Goal: Information Seeking & Learning: Find specific fact

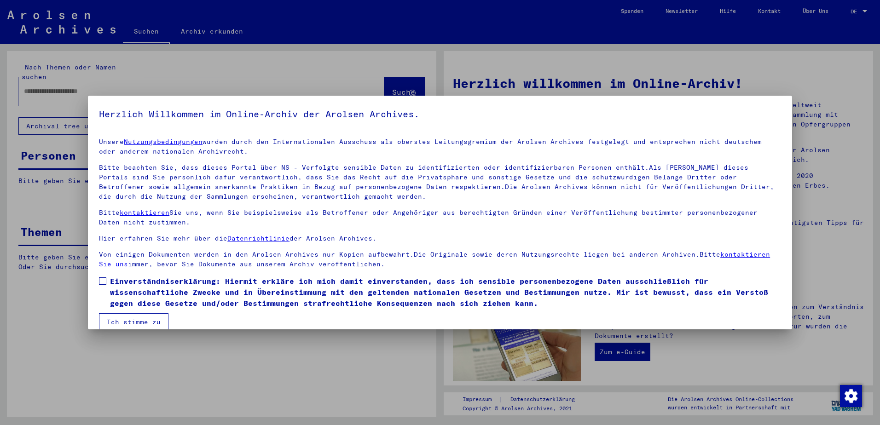
click at [112, 282] on span "Einverständniserklärung: Hiermit erkläre ich mich damit einverstanden, dass ich…" at bounding box center [445, 292] width 671 height 33
click at [125, 317] on button "Ich stimme zu" at bounding box center [133, 321] width 69 height 17
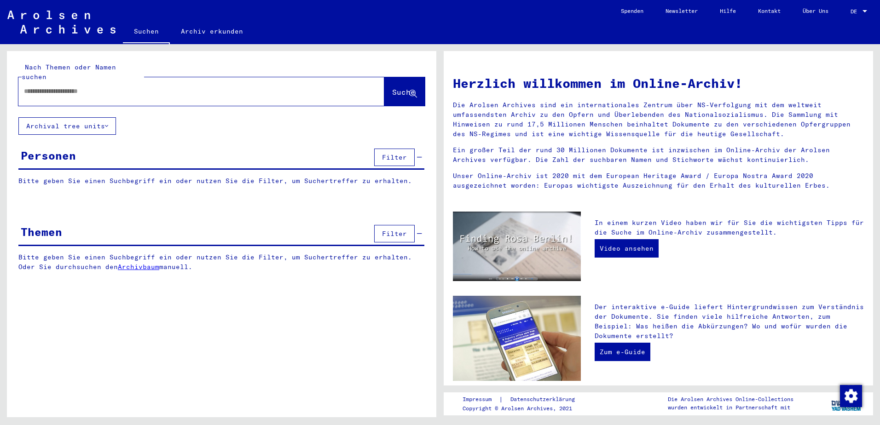
click at [87, 87] on input "text" at bounding box center [190, 92] width 333 height 10
click at [403, 87] on span "Suche" at bounding box center [403, 91] width 23 height 9
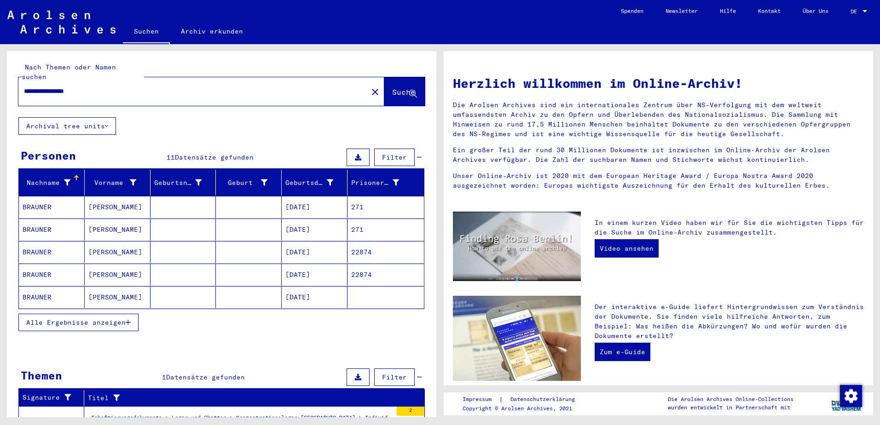
click at [110, 318] on span "Alle Ergebnisse anzeigen" at bounding box center [75, 322] width 99 height 8
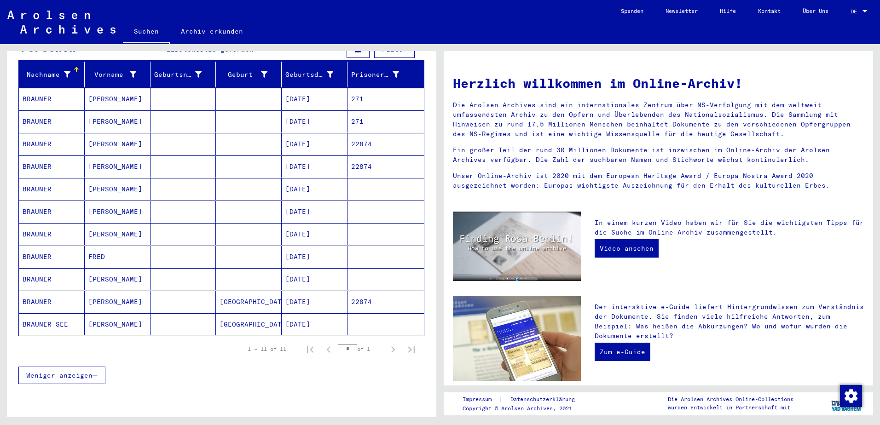
scroll to position [92, 0]
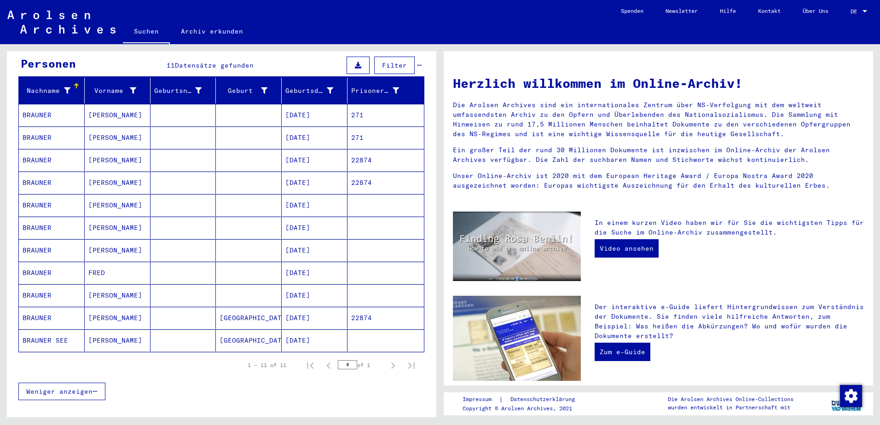
click at [316, 286] on mat-cell "[DATE]" at bounding box center [315, 295] width 66 height 22
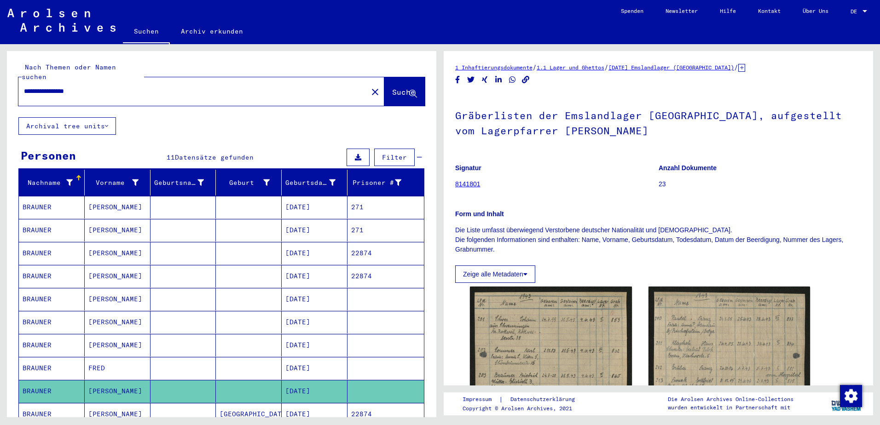
drag, startPoint x: 104, startPoint y: 79, endPoint x: -2, endPoint y: 95, distance: 107.5
click at [0, 95] on html "**********" at bounding box center [440, 212] width 880 height 425
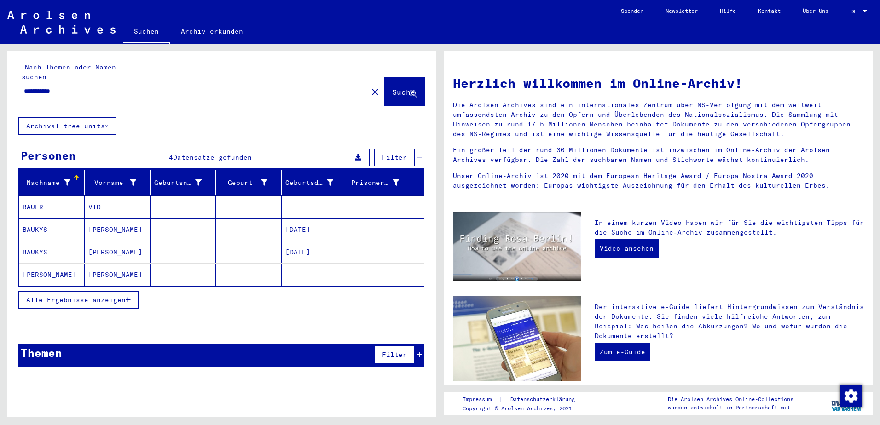
click at [118, 296] on span "Alle Ergebnisse anzeigen" at bounding box center [75, 300] width 99 height 8
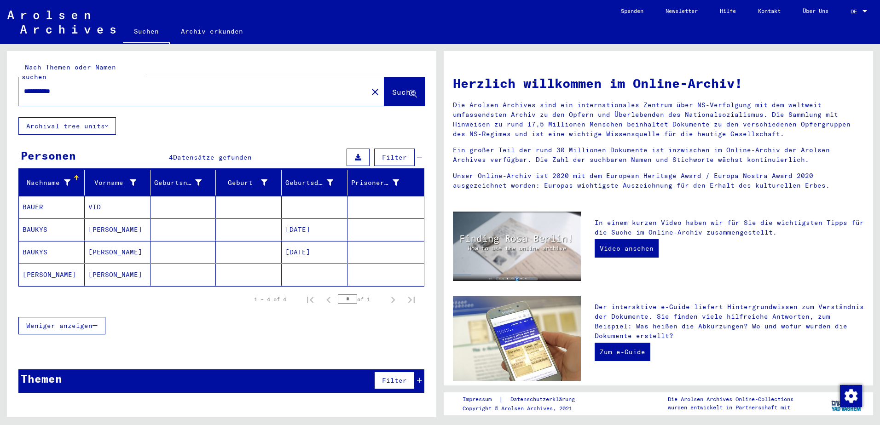
drag, startPoint x: 135, startPoint y: 81, endPoint x: 0, endPoint y: 79, distance: 134.8
click at [0, 79] on html "**********" at bounding box center [440, 212] width 880 height 425
type input "**********"
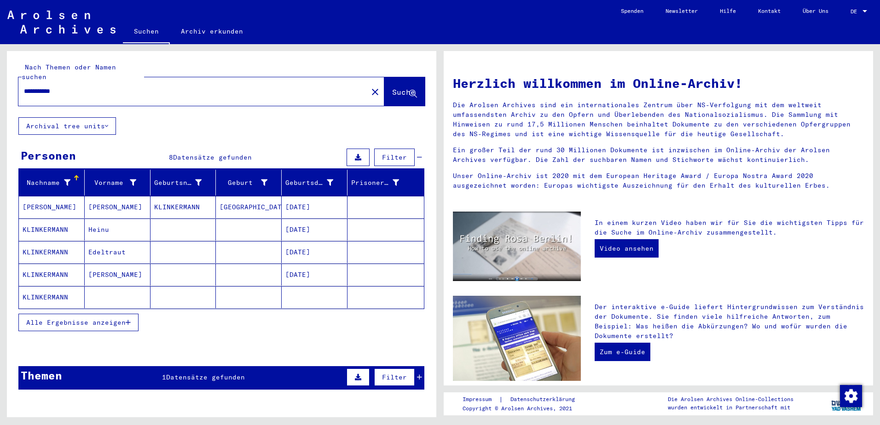
click at [295, 226] on mat-cell "[DATE]" at bounding box center [315, 230] width 66 height 22
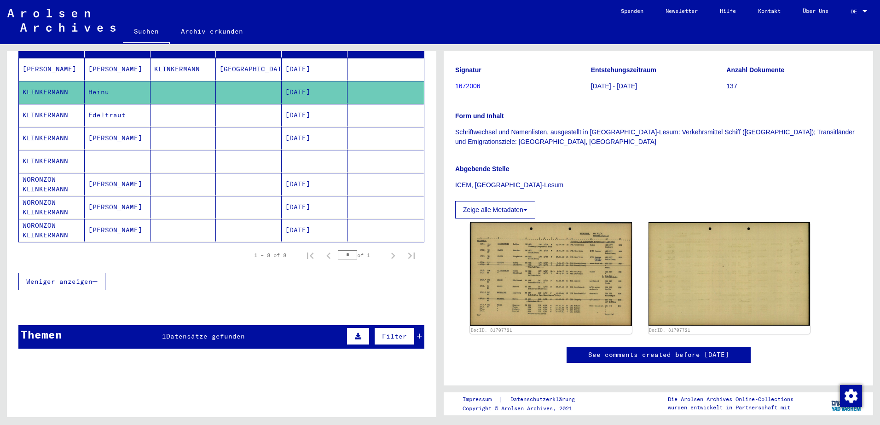
scroll to position [139, 0]
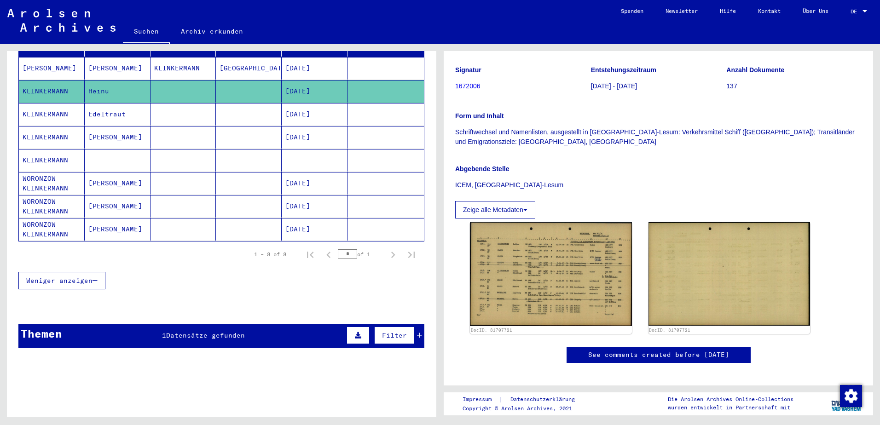
click at [299, 112] on mat-cell "[DATE]" at bounding box center [315, 114] width 66 height 23
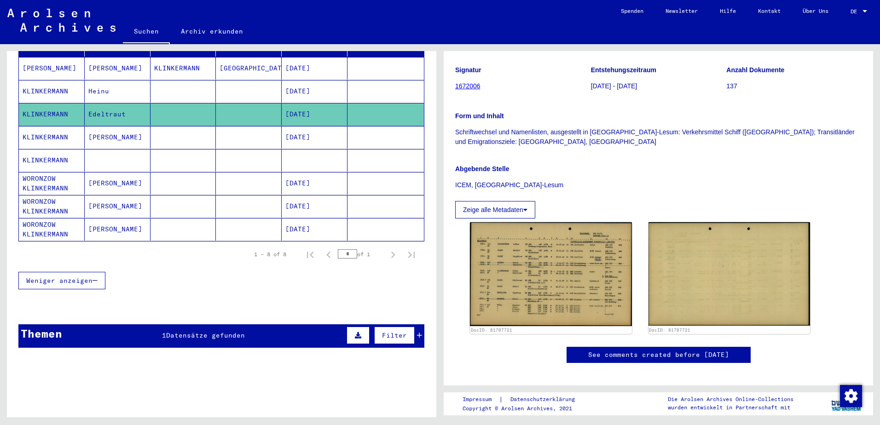
click at [305, 131] on mat-cell "[DATE]" at bounding box center [315, 137] width 66 height 23
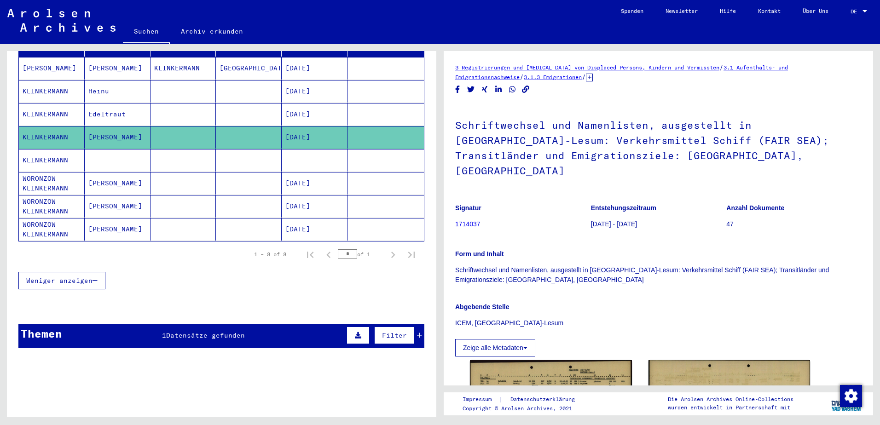
click at [309, 156] on mat-cell at bounding box center [315, 160] width 66 height 23
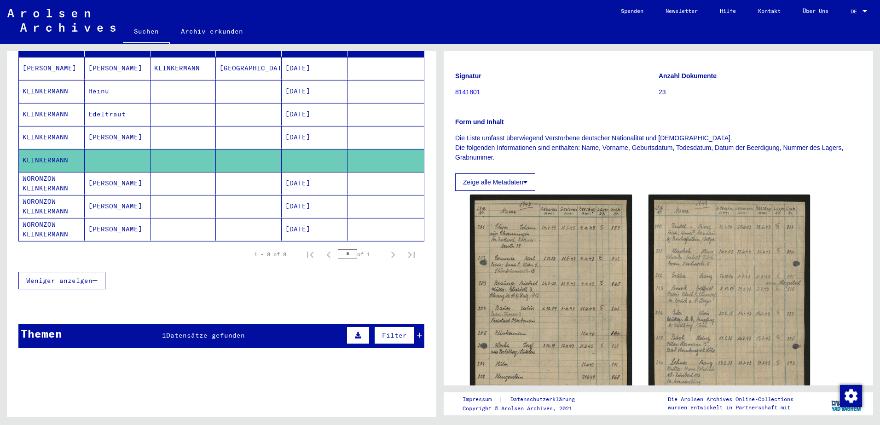
scroll to position [138, 0]
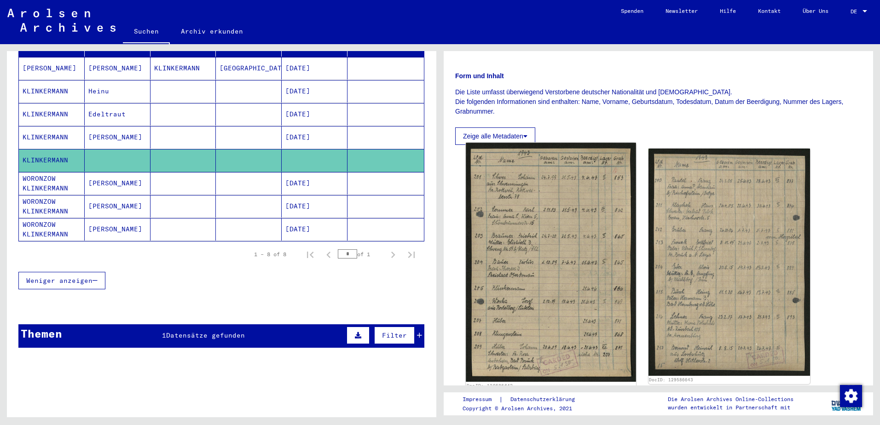
click at [552, 273] on img at bounding box center [551, 262] width 170 height 239
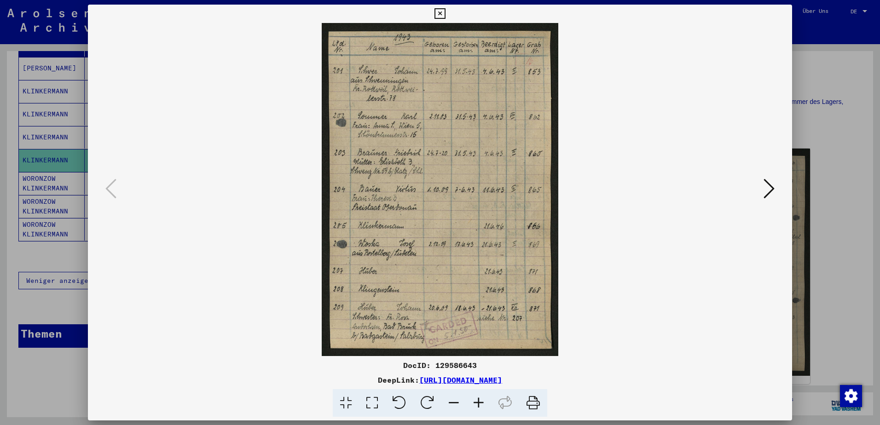
click at [440, 14] on icon at bounding box center [439, 13] width 11 height 11
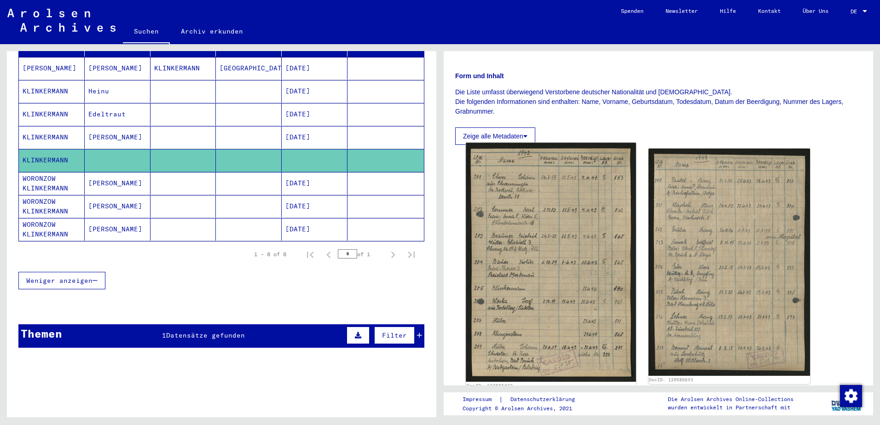
click at [508, 297] on img at bounding box center [551, 262] width 170 height 239
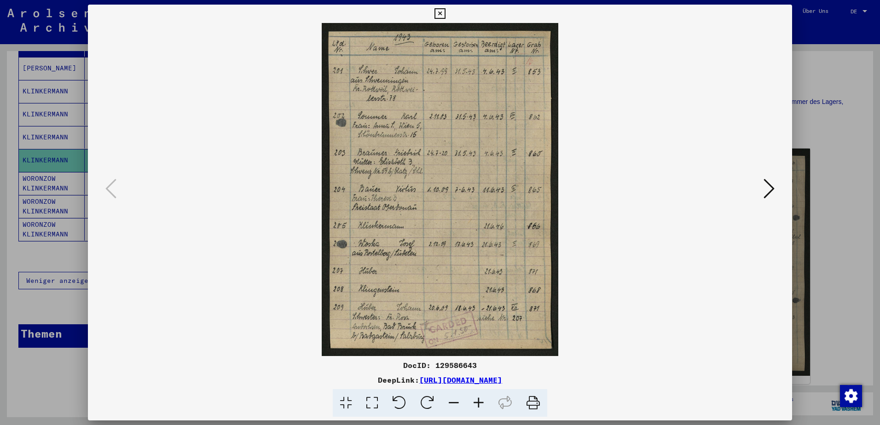
click at [439, 11] on icon at bounding box center [439, 13] width 11 height 11
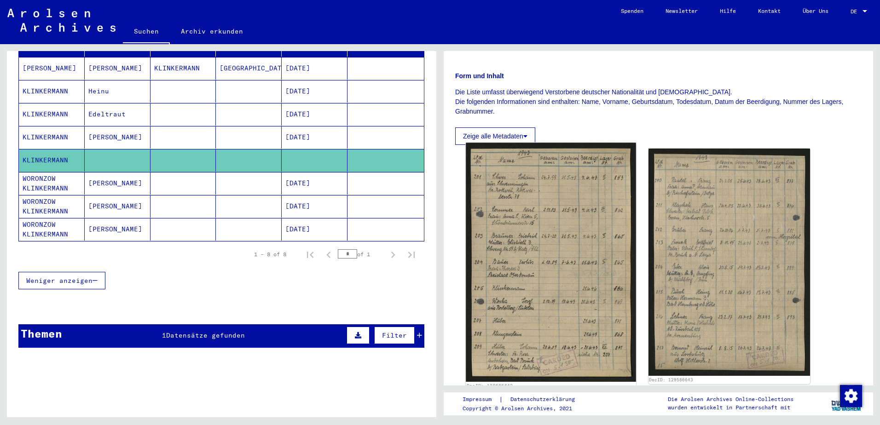
click at [570, 226] on img at bounding box center [551, 262] width 170 height 239
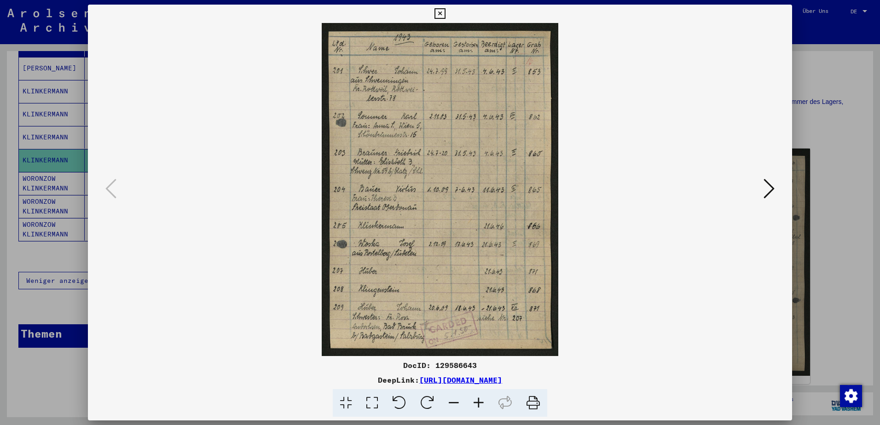
click at [475, 403] on icon at bounding box center [478, 403] width 25 height 28
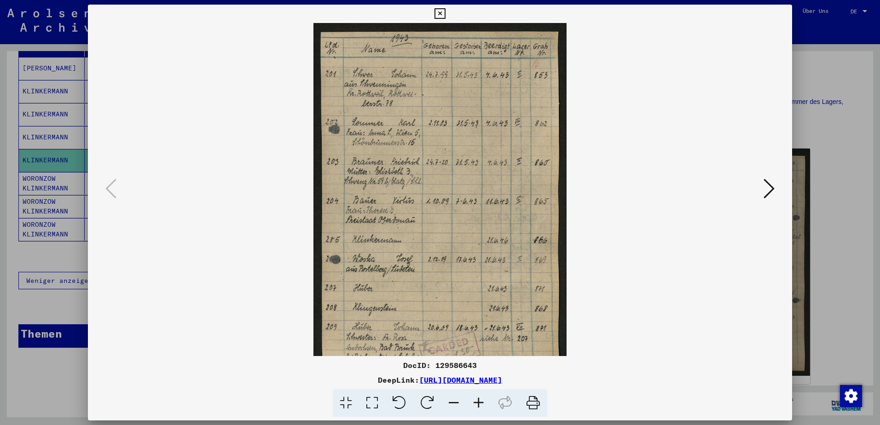
click at [475, 403] on icon at bounding box center [478, 403] width 25 height 28
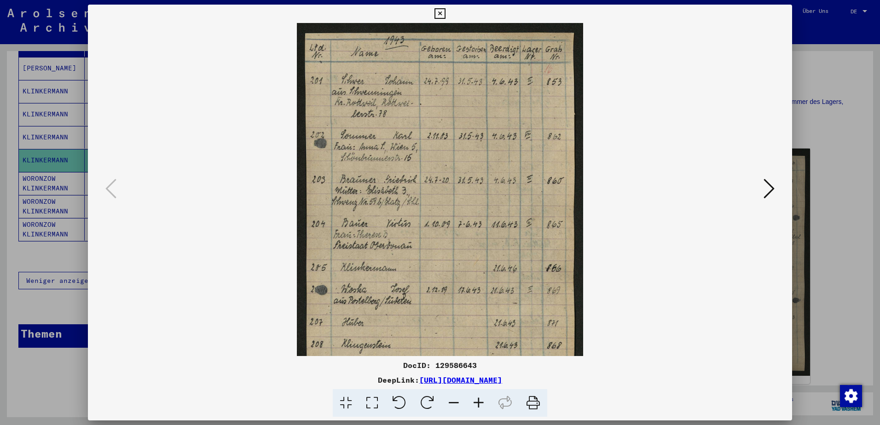
click at [475, 403] on icon at bounding box center [478, 403] width 25 height 28
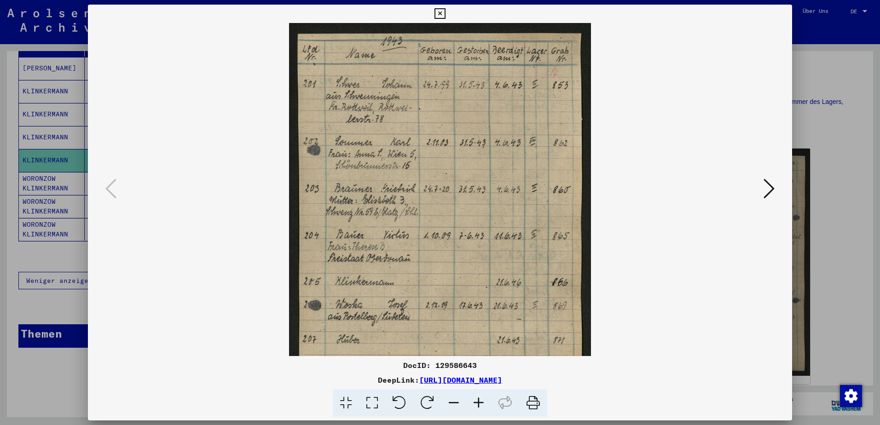
click at [475, 403] on icon at bounding box center [478, 403] width 25 height 28
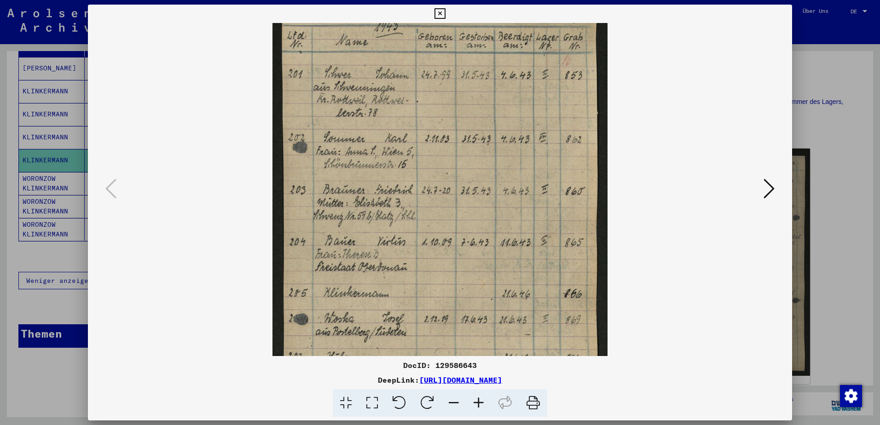
scroll to position [33, 0]
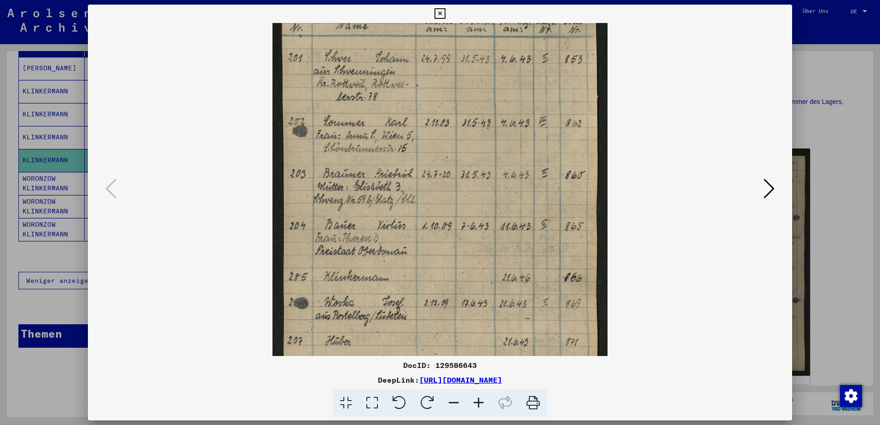
drag, startPoint x: 488, startPoint y: 301, endPoint x: 489, endPoint y: 268, distance: 32.7
click at [489, 268] on img at bounding box center [439, 225] width 335 height 471
click at [445, 14] on icon at bounding box center [439, 13] width 11 height 11
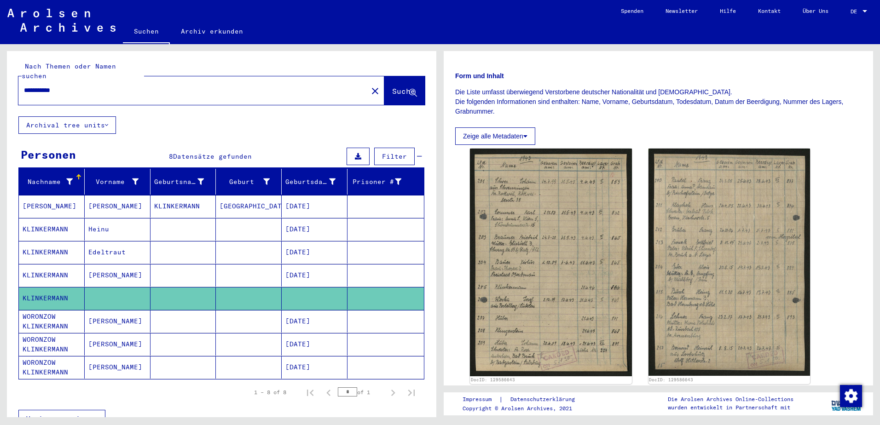
scroll to position [0, 0]
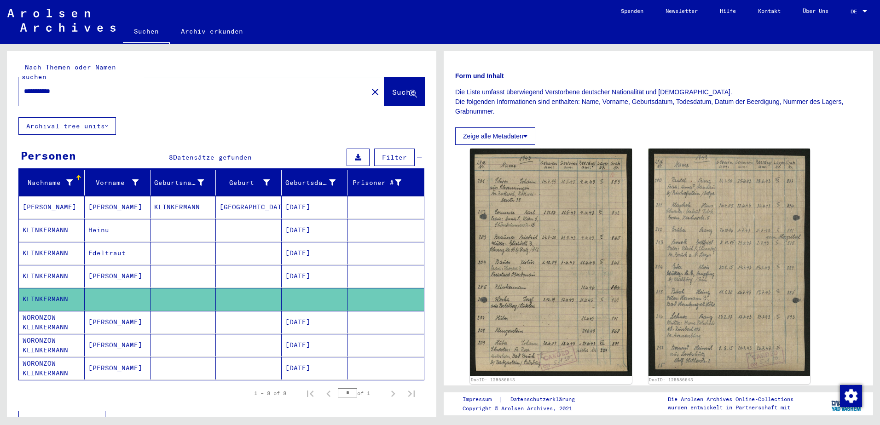
drag, startPoint x: 122, startPoint y: 84, endPoint x: 0, endPoint y: 85, distance: 122.4
click at [0, 86] on html "**********" at bounding box center [440, 212] width 880 height 425
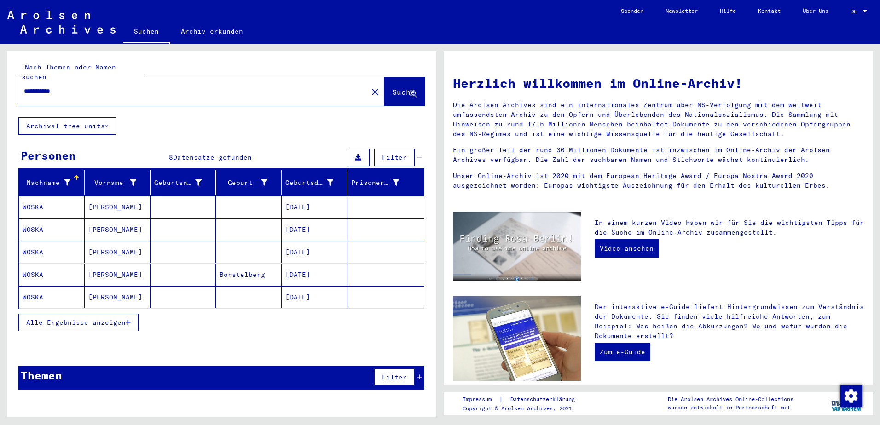
click at [296, 266] on mat-cell "[DATE]" at bounding box center [315, 275] width 66 height 22
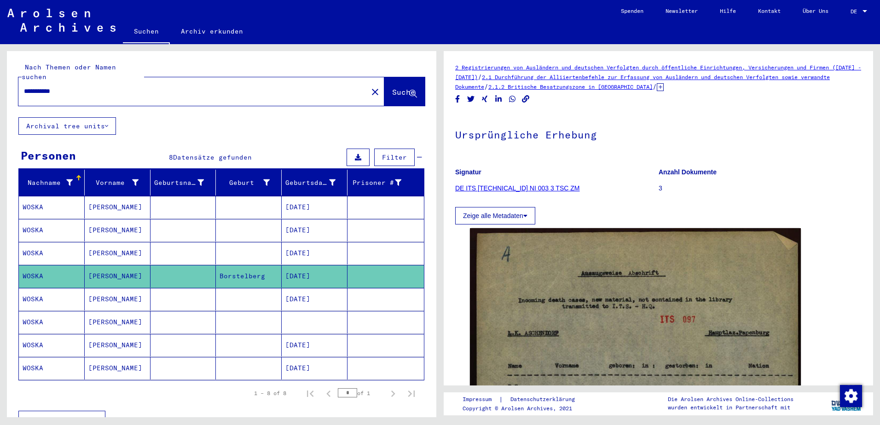
click at [301, 290] on mat-cell "[DATE]" at bounding box center [315, 299] width 66 height 23
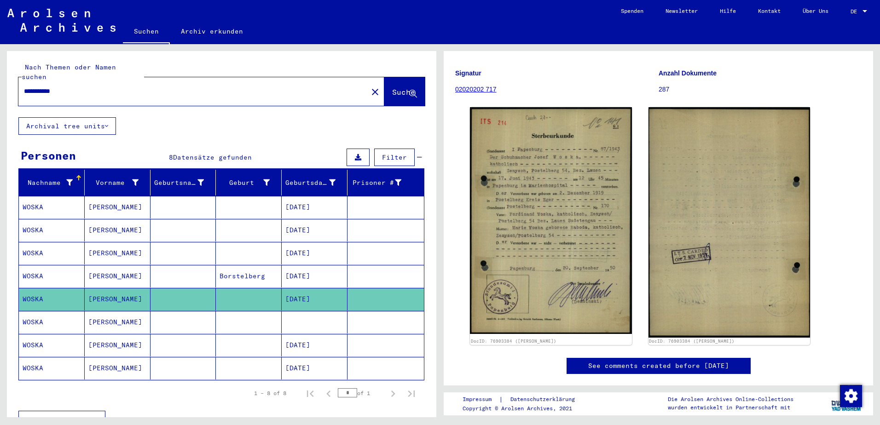
scroll to position [138, 0]
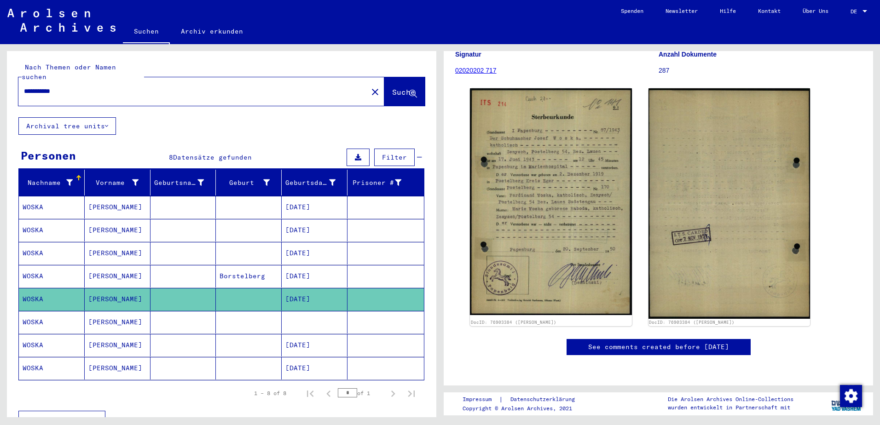
click at [313, 313] on mat-cell at bounding box center [315, 322] width 66 height 23
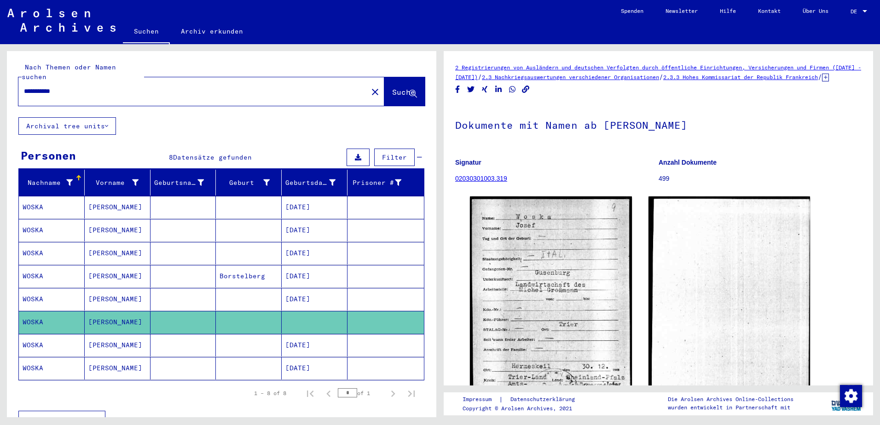
click at [308, 334] on mat-cell "[DATE]" at bounding box center [315, 345] width 66 height 23
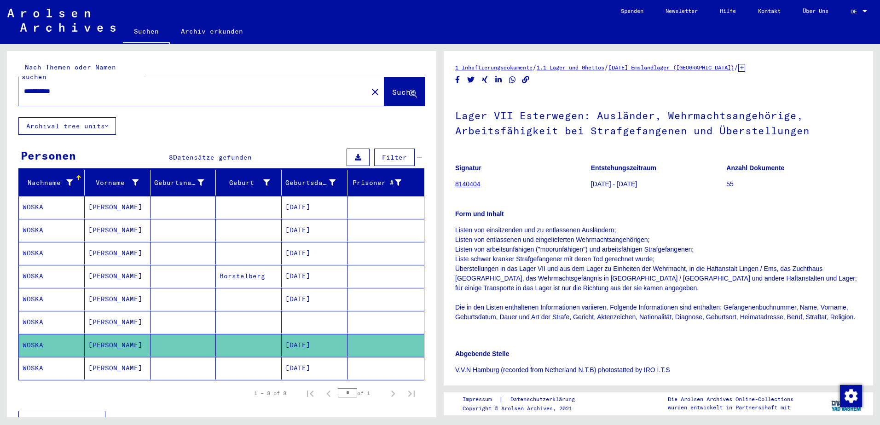
click at [306, 357] on mat-cell "[DATE]" at bounding box center [315, 368] width 66 height 23
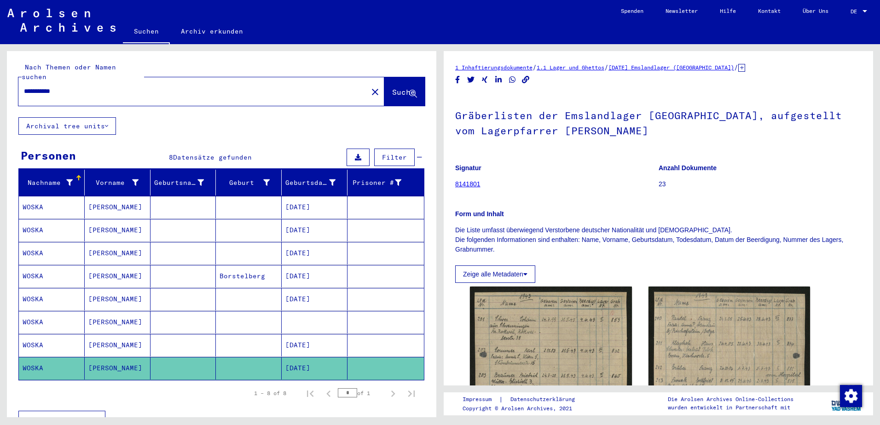
click at [310, 273] on mat-cell "[DATE]" at bounding box center [315, 276] width 66 height 23
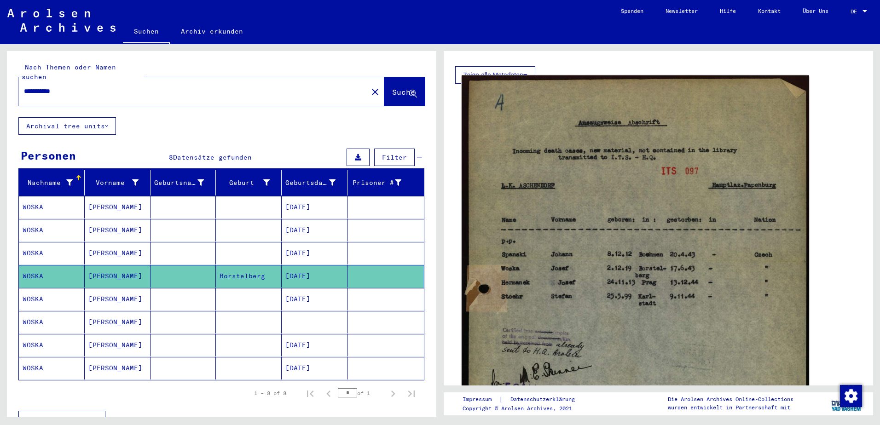
scroll to position [184, 0]
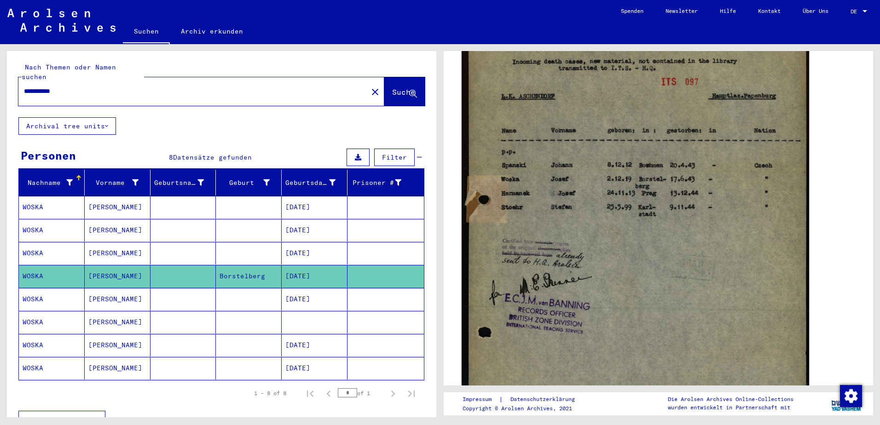
click at [590, 254] on img at bounding box center [635, 237] width 347 height 502
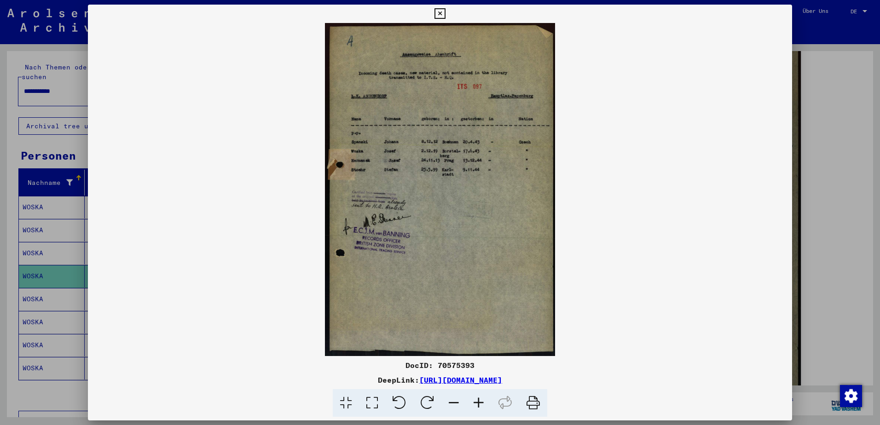
click at [477, 408] on icon at bounding box center [478, 403] width 25 height 28
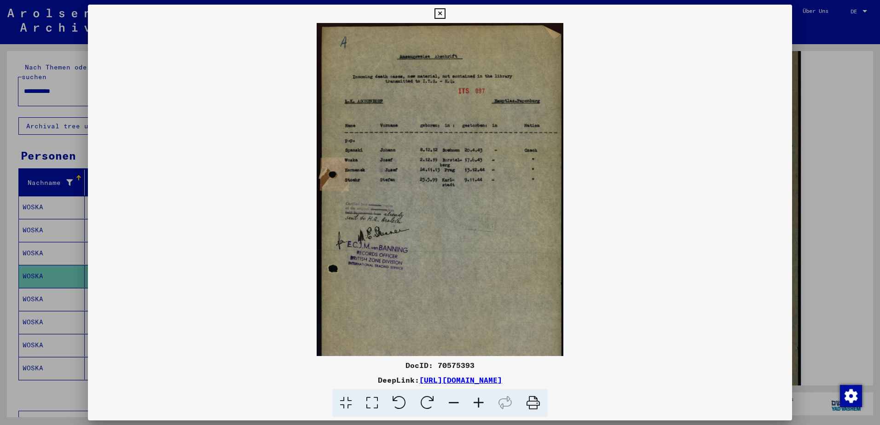
click at [477, 408] on icon at bounding box center [478, 403] width 25 height 28
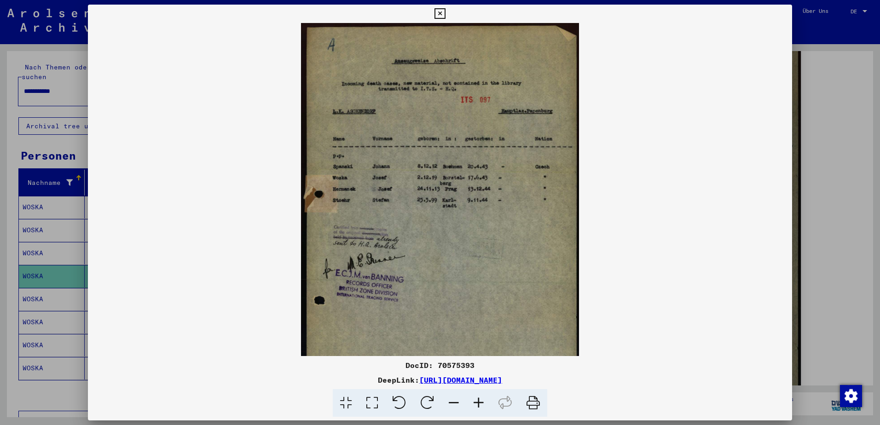
click at [477, 408] on icon at bounding box center [478, 403] width 25 height 28
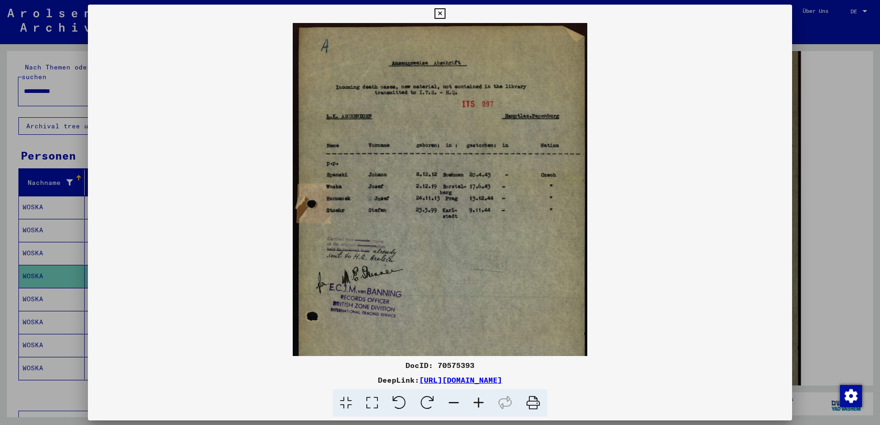
click at [477, 408] on icon at bounding box center [478, 403] width 25 height 28
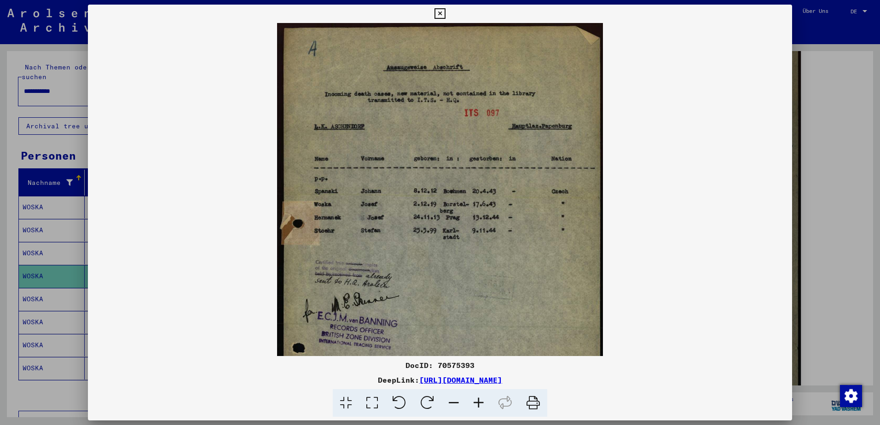
click at [477, 408] on icon at bounding box center [478, 403] width 25 height 28
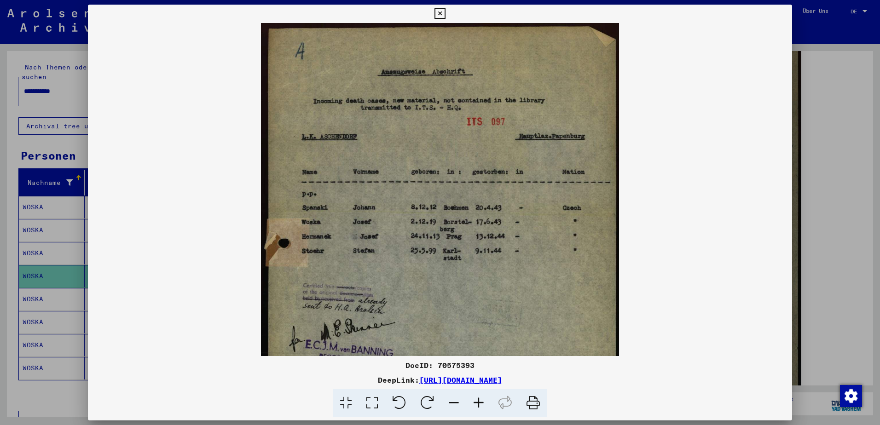
click at [477, 408] on icon at bounding box center [478, 403] width 25 height 28
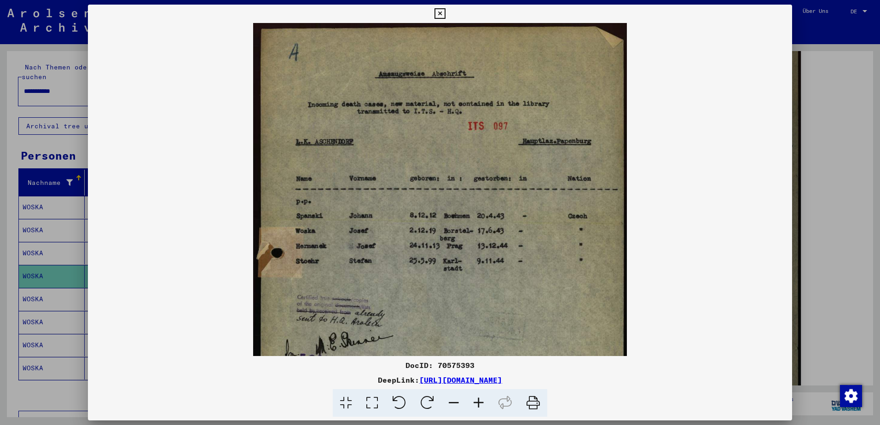
click at [477, 408] on icon at bounding box center [478, 403] width 25 height 28
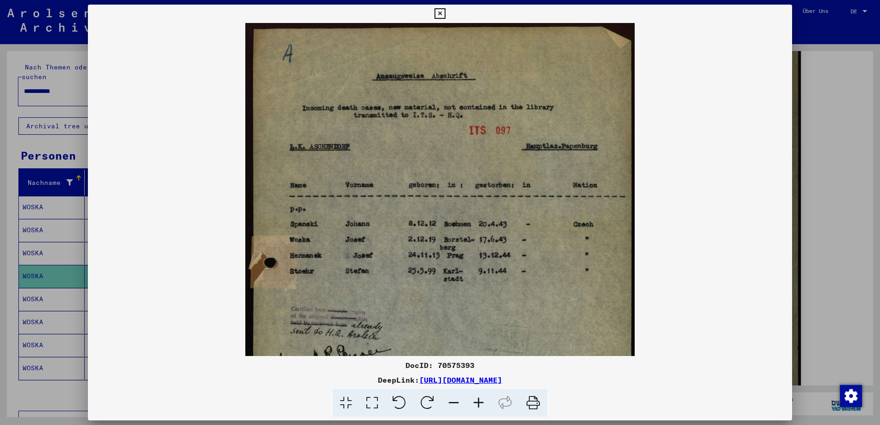
click at [477, 408] on icon at bounding box center [478, 403] width 25 height 28
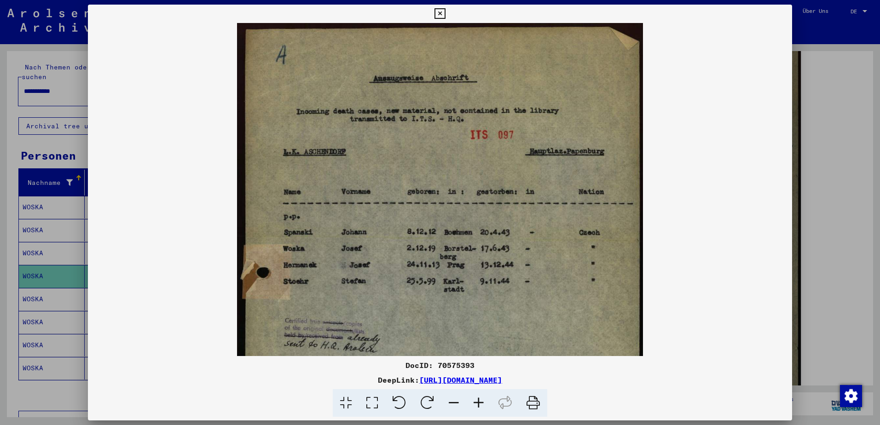
click at [438, 14] on icon at bounding box center [439, 13] width 11 height 11
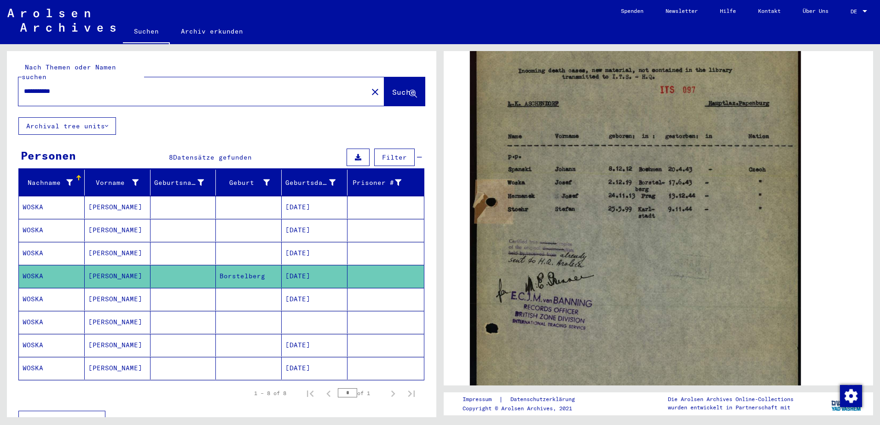
click at [294, 293] on mat-cell "[DATE]" at bounding box center [315, 299] width 66 height 23
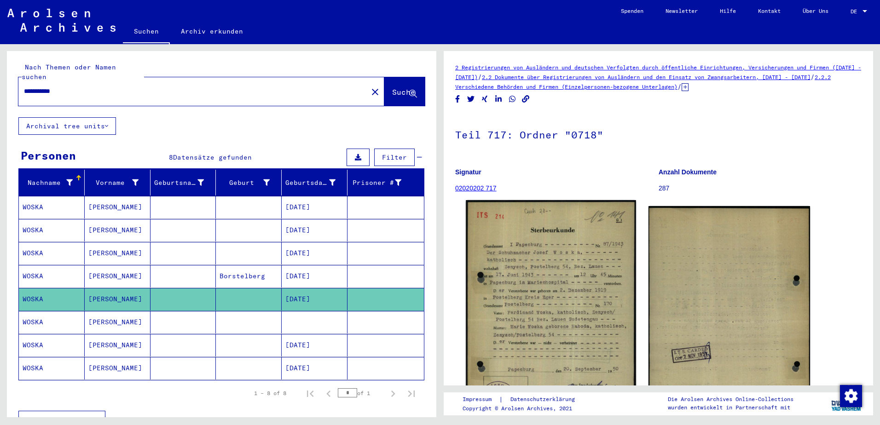
scroll to position [46, 0]
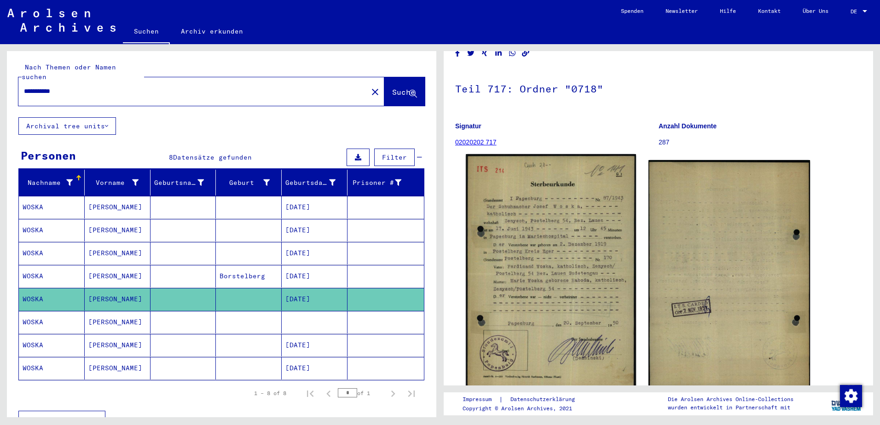
click at [549, 216] on img at bounding box center [551, 273] width 170 height 238
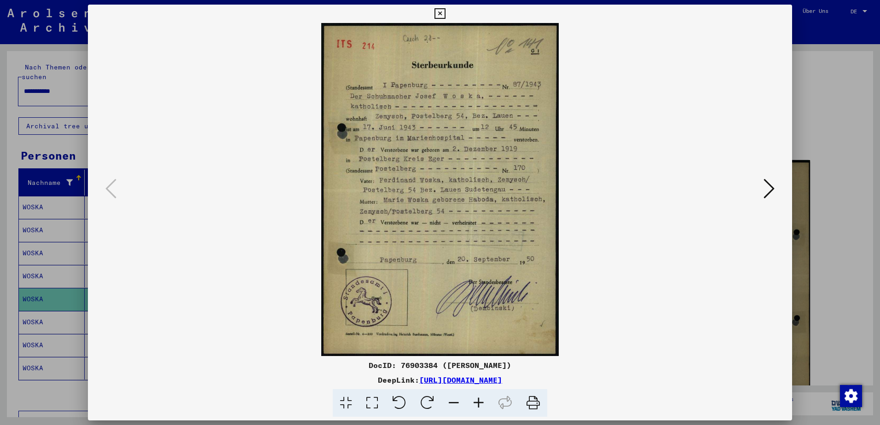
click at [482, 404] on icon at bounding box center [478, 403] width 25 height 28
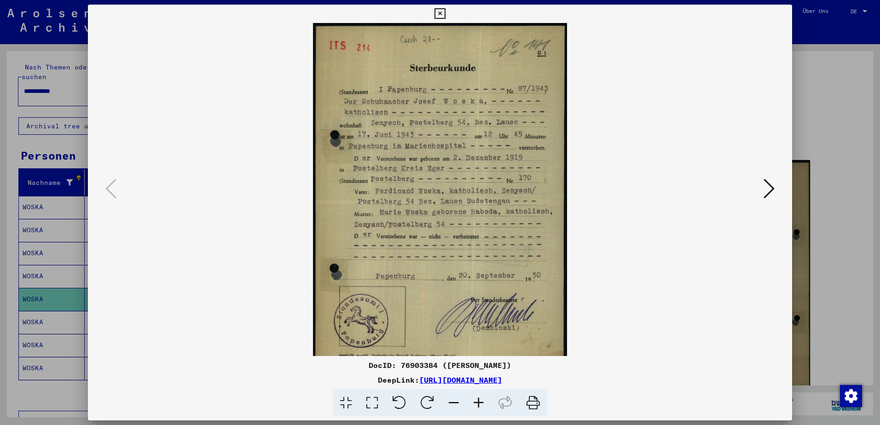
click at [482, 404] on icon at bounding box center [478, 403] width 25 height 28
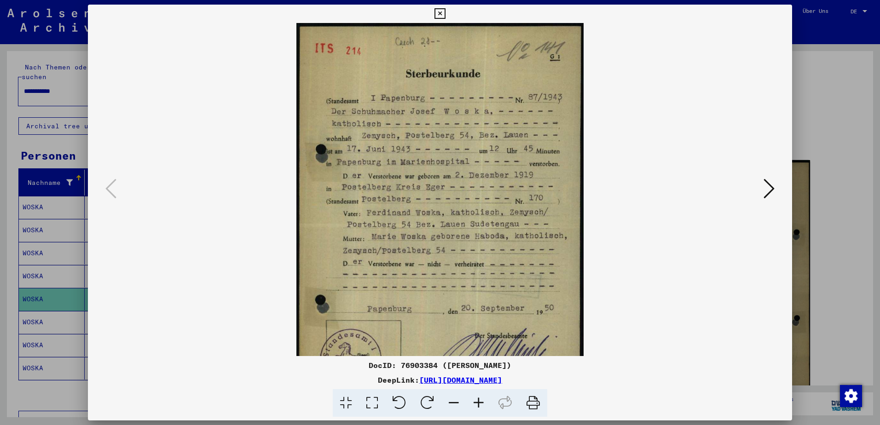
click at [482, 404] on icon at bounding box center [478, 403] width 25 height 28
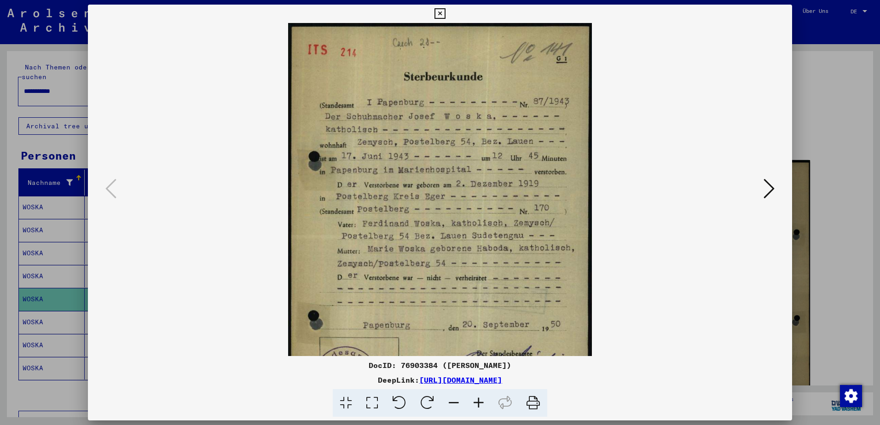
click at [482, 404] on icon at bounding box center [478, 403] width 25 height 28
click at [481, 404] on icon at bounding box center [478, 403] width 25 height 28
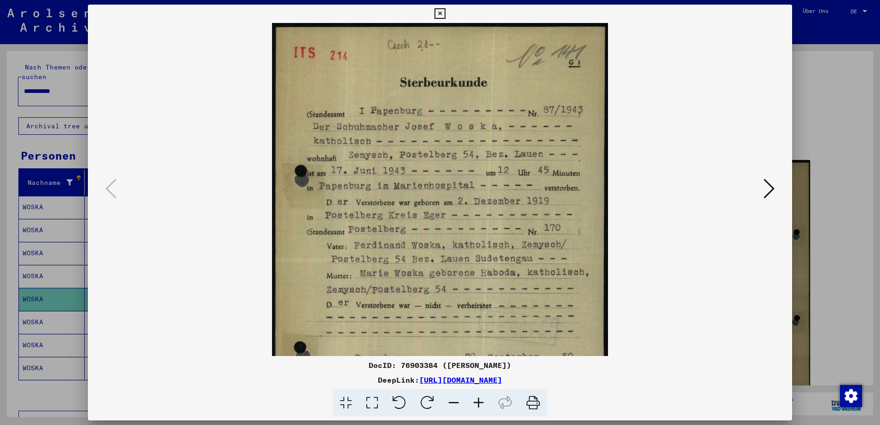
click at [481, 404] on icon at bounding box center [478, 403] width 25 height 28
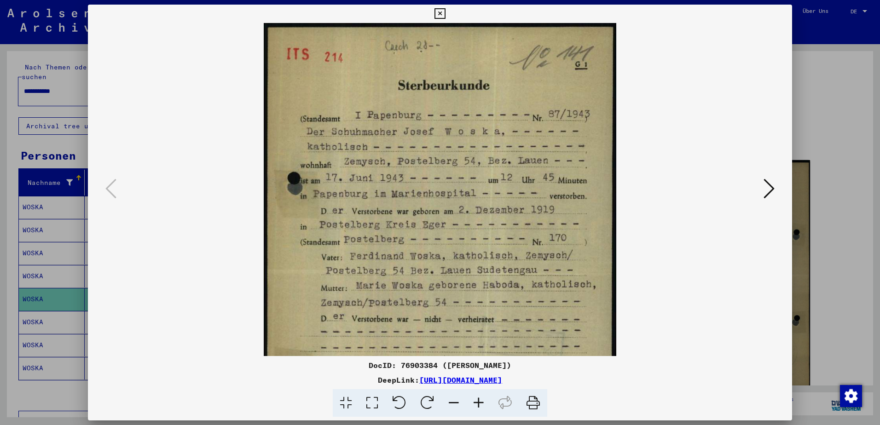
click at [481, 404] on icon at bounding box center [478, 403] width 25 height 28
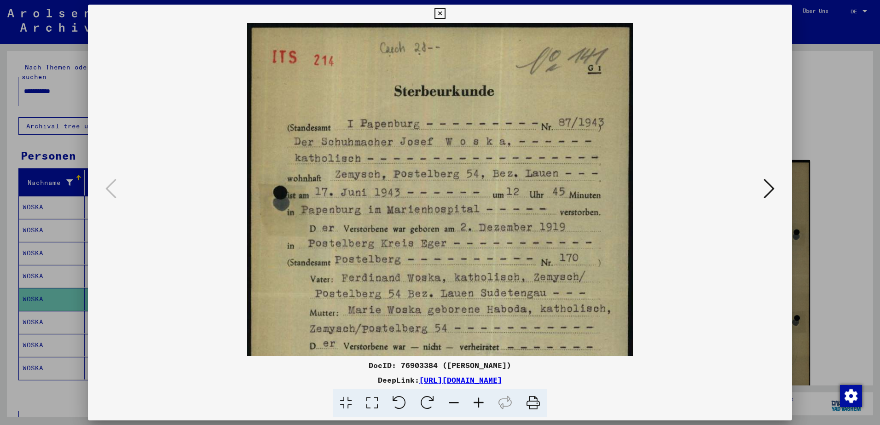
click at [481, 404] on icon at bounding box center [478, 403] width 25 height 28
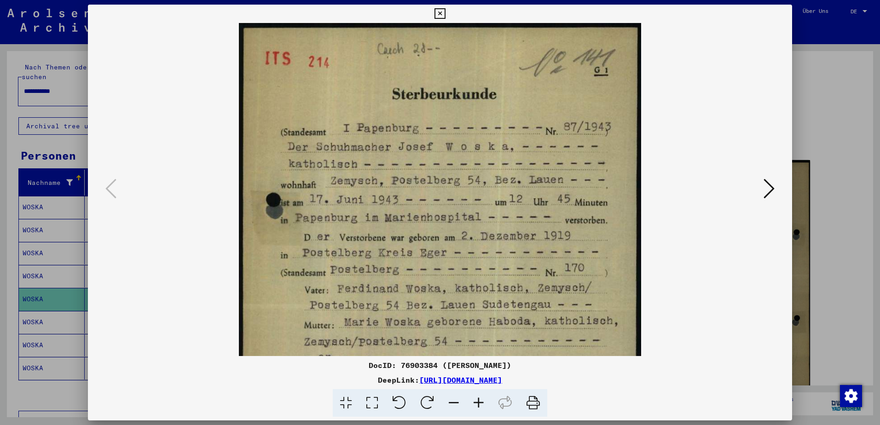
click at [481, 404] on icon at bounding box center [478, 403] width 25 height 28
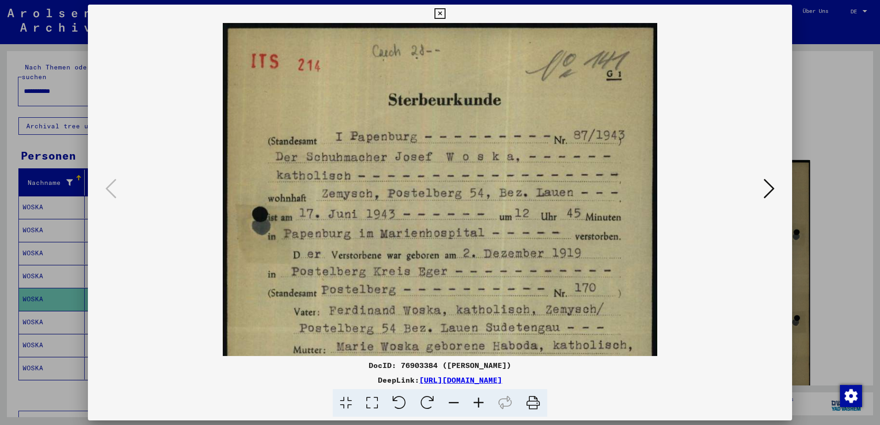
click at [481, 404] on icon at bounding box center [478, 403] width 25 height 28
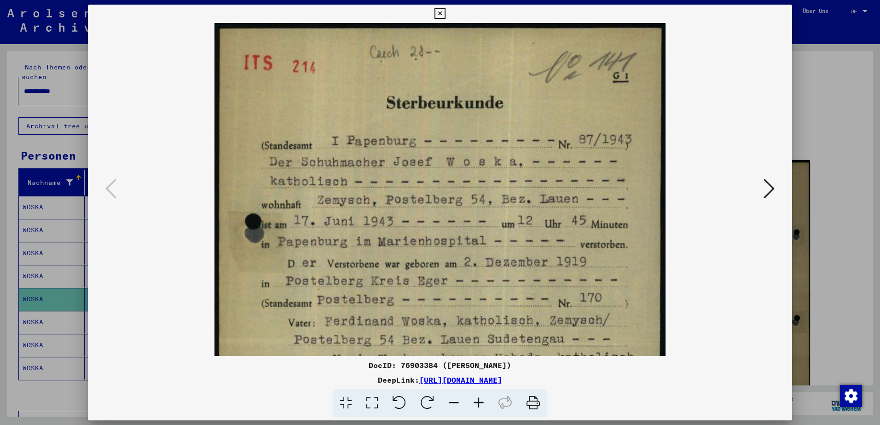
click at [481, 404] on icon at bounding box center [478, 403] width 25 height 28
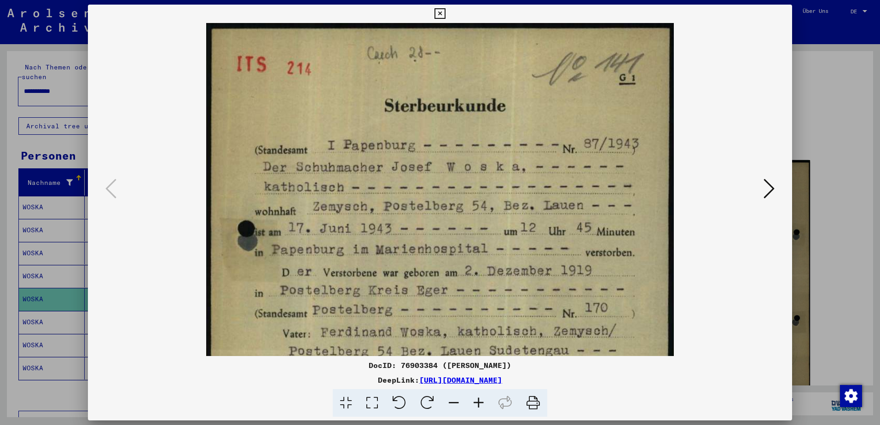
scroll to position [57, 0]
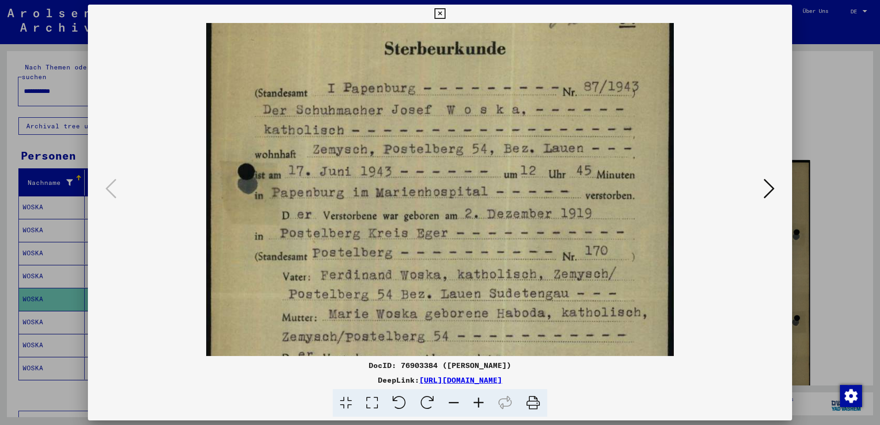
drag, startPoint x: 349, startPoint y: 259, endPoint x: 340, endPoint y: 228, distance: 32.0
click at [340, 228] on img at bounding box center [440, 293] width 468 height 655
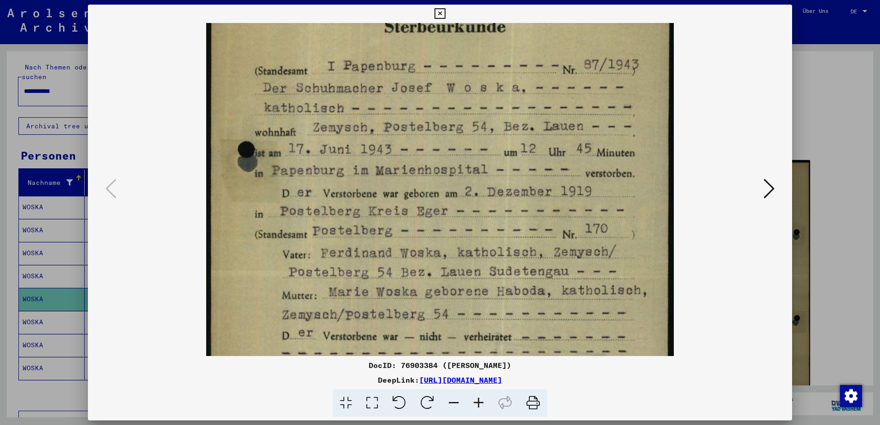
scroll to position [83, 0]
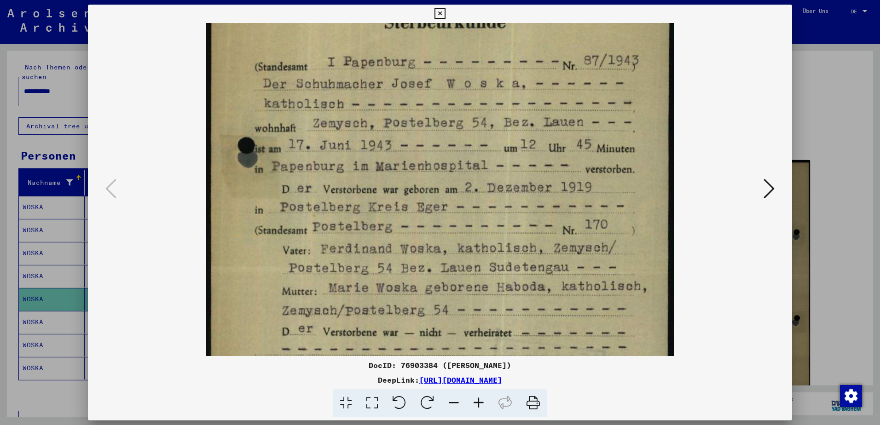
drag, startPoint x: 395, startPoint y: 199, endPoint x: 386, endPoint y: 173, distance: 27.7
click at [386, 173] on img at bounding box center [440, 267] width 468 height 655
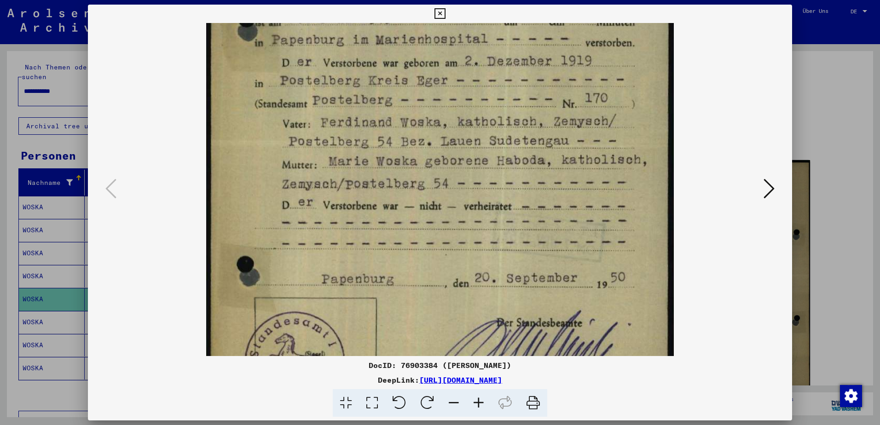
drag, startPoint x: 585, startPoint y: 252, endPoint x: 563, endPoint y: 120, distance: 133.9
click at [563, 120] on img at bounding box center [440, 140] width 468 height 655
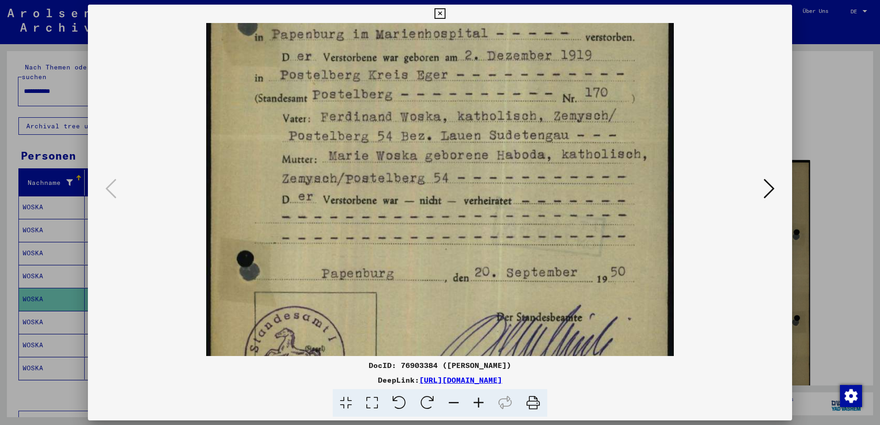
click at [432, 18] on button at bounding box center [440, 14] width 16 height 18
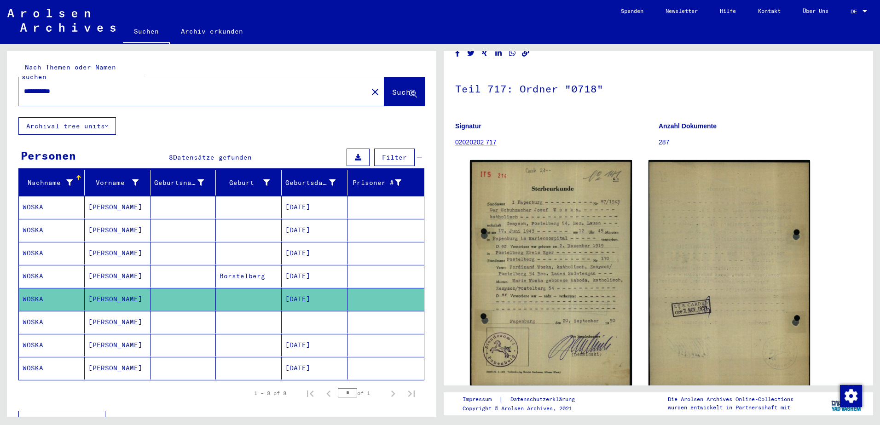
click at [308, 312] on mat-cell at bounding box center [315, 322] width 66 height 23
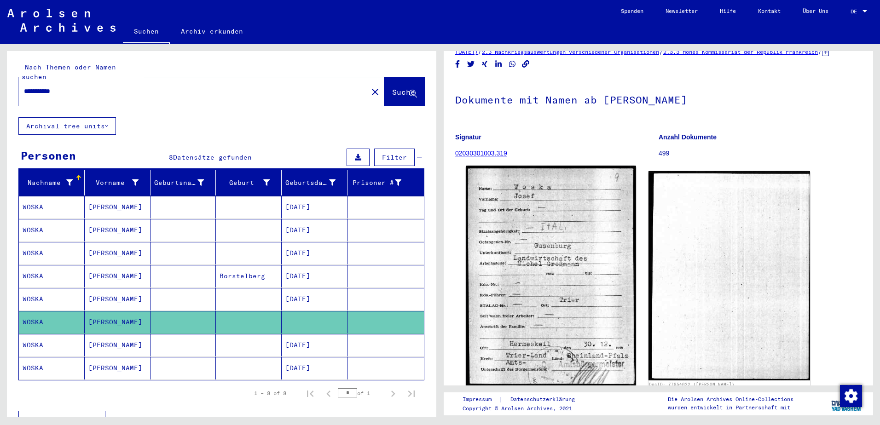
scroll to position [46, 0]
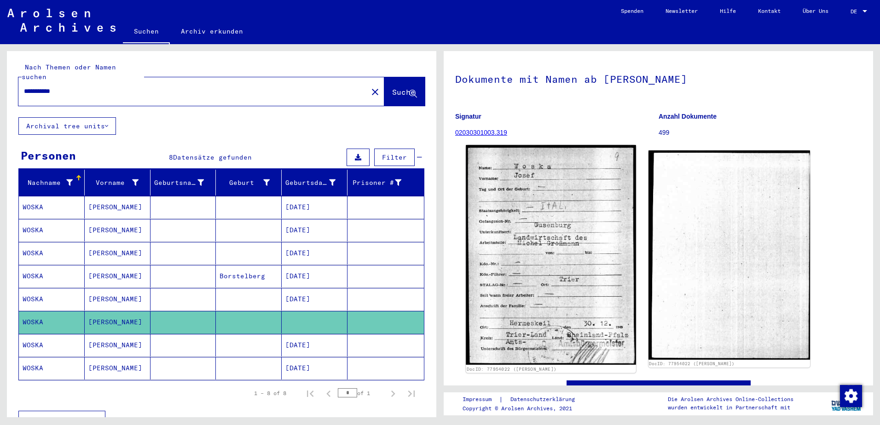
click at [575, 214] on img at bounding box center [551, 255] width 170 height 220
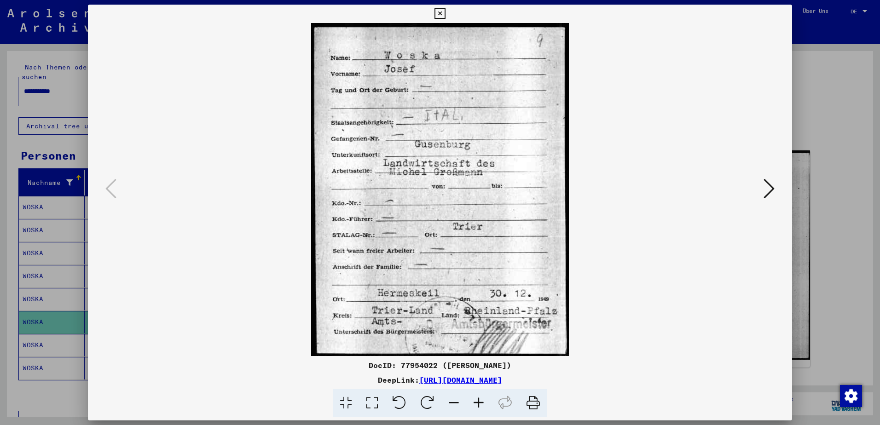
click at [440, 14] on icon at bounding box center [439, 13] width 11 height 11
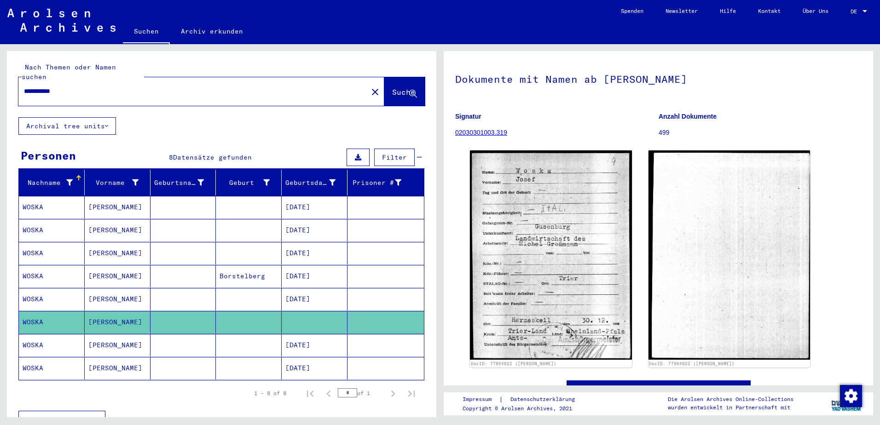
click at [321, 334] on mat-cell "[DATE]" at bounding box center [315, 345] width 66 height 23
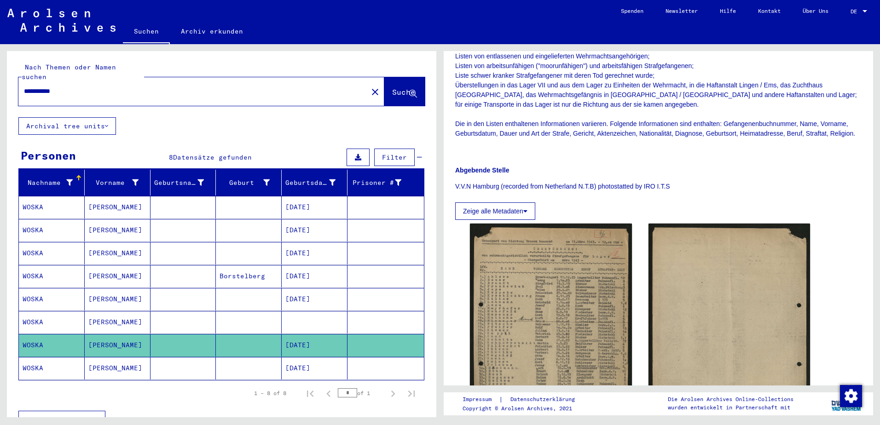
scroll to position [184, 0]
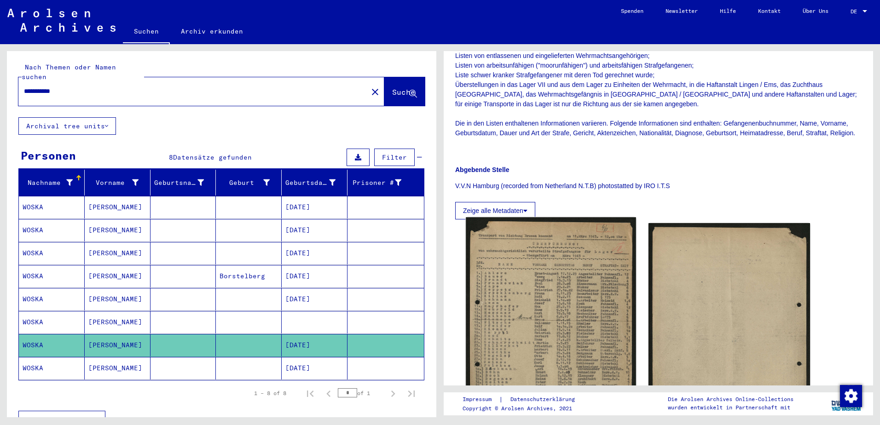
click at [551, 311] on img at bounding box center [551, 336] width 170 height 238
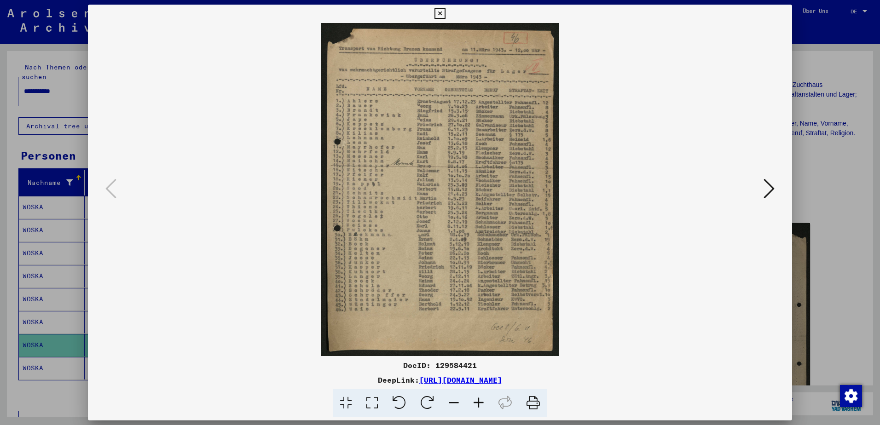
click at [481, 405] on icon at bounding box center [478, 403] width 25 height 28
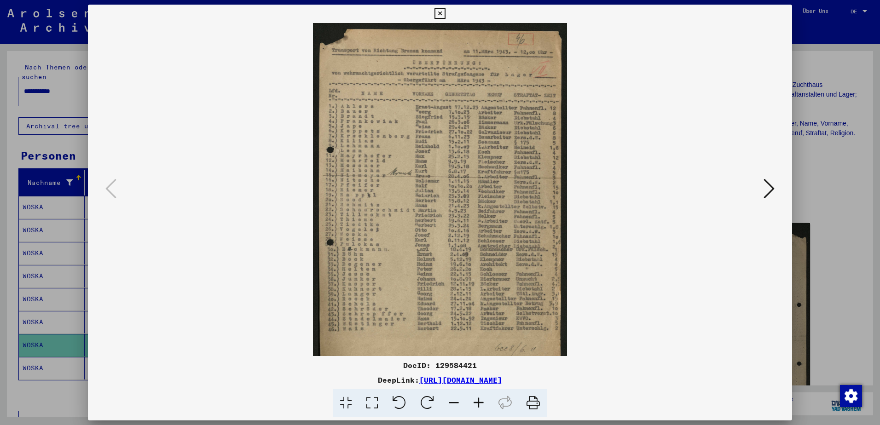
click at [481, 405] on icon at bounding box center [478, 403] width 25 height 28
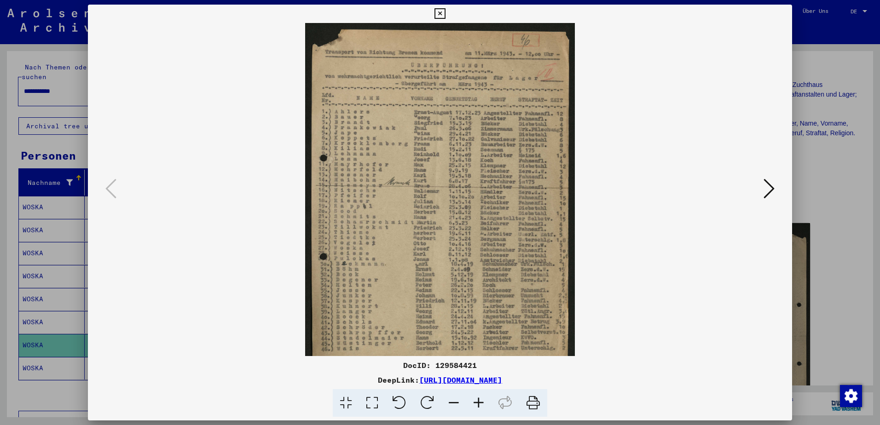
click at [481, 405] on icon at bounding box center [478, 403] width 25 height 28
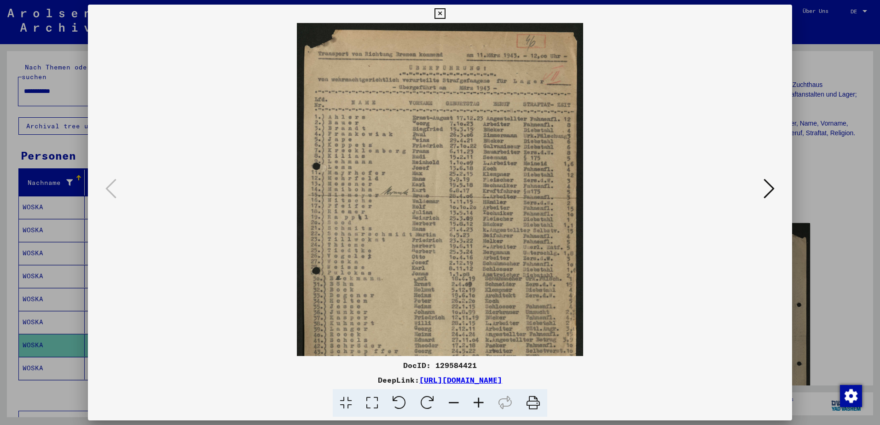
click at [481, 405] on icon at bounding box center [478, 403] width 25 height 28
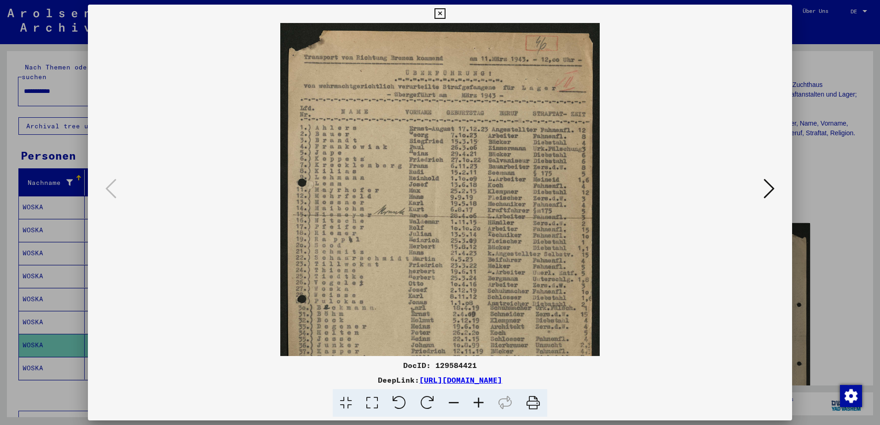
click at [481, 405] on icon at bounding box center [478, 403] width 25 height 28
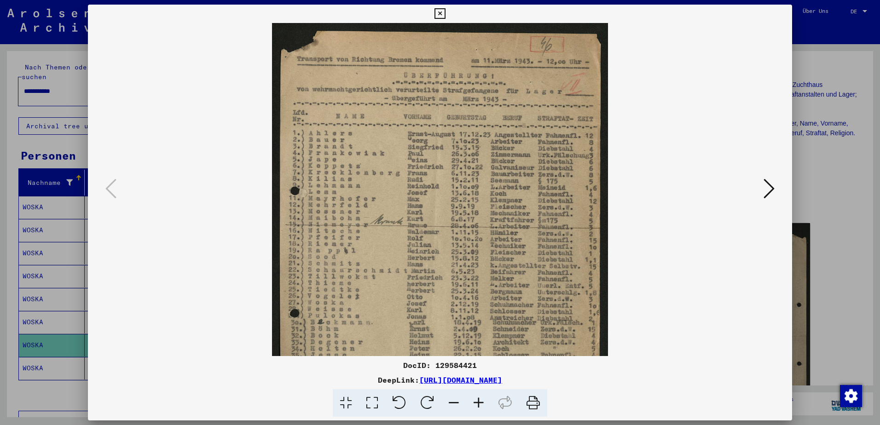
click at [481, 405] on icon at bounding box center [478, 403] width 25 height 28
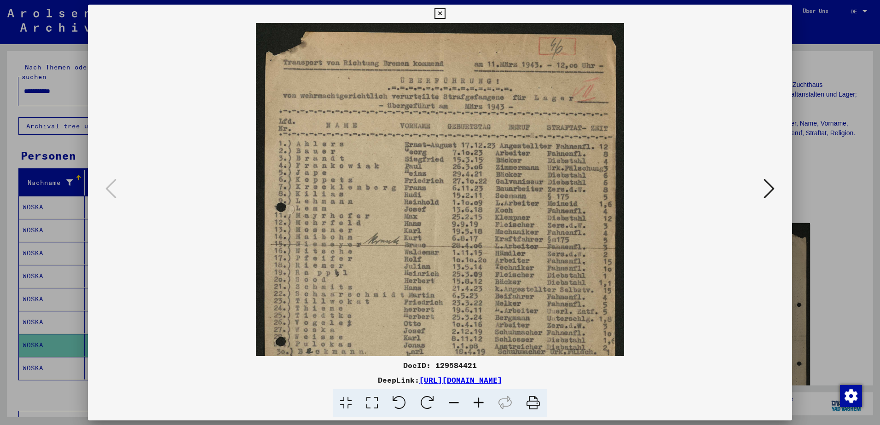
click at [481, 405] on icon at bounding box center [478, 403] width 25 height 28
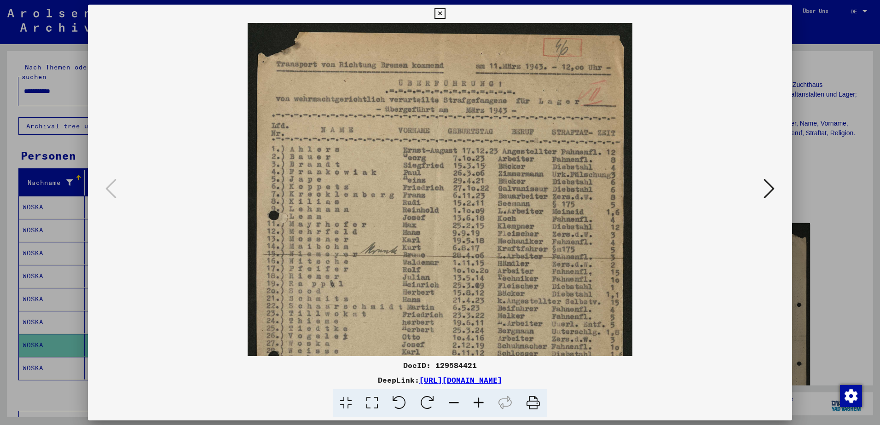
click at [481, 405] on icon at bounding box center [478, 403] width 25 height 28
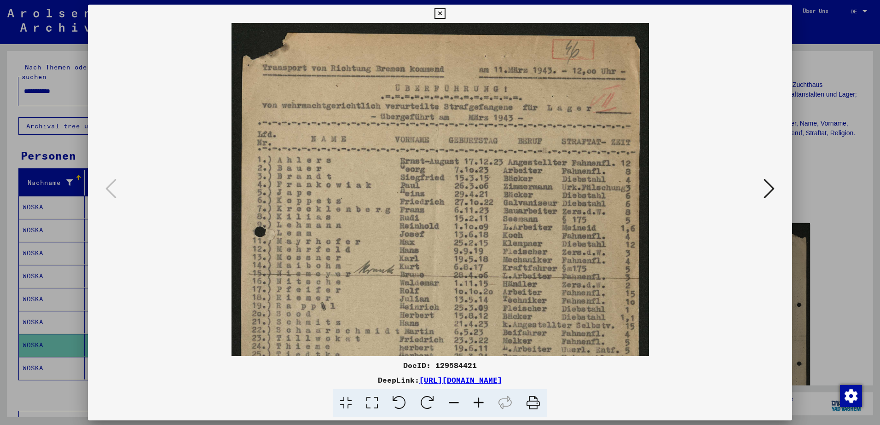
click at [481, 405] on icon at bounding box center [478, 403] width 25 height 28
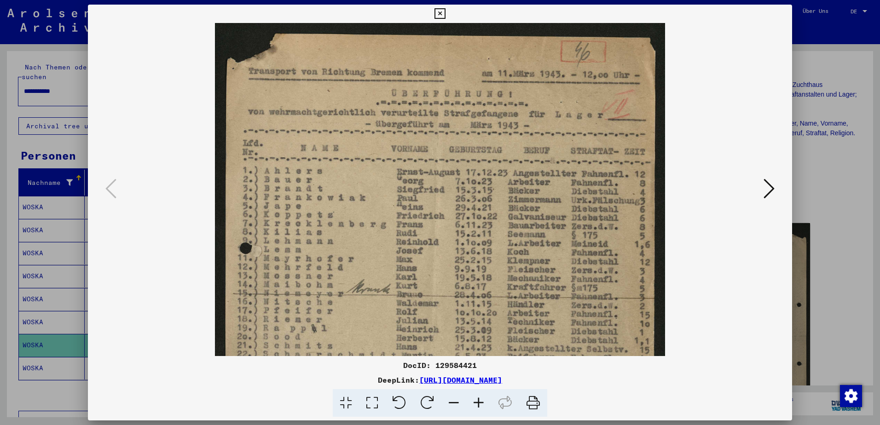
click at [481, 405] on icon at bounding box center [478, 403] width 25 height 28
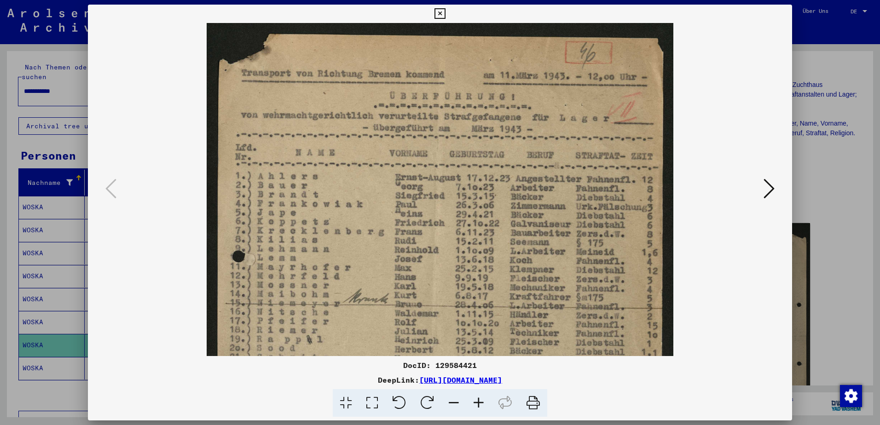
click at [481, 404] on icon at bounding box center [478, 403] width 25 height 28
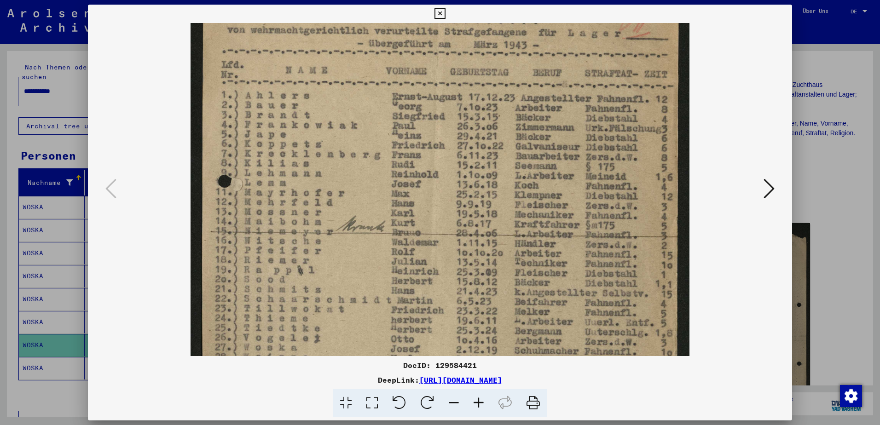
drag, startPoint x: 370, startPoint y: 236, endPoint x: 373, endPoint y: 177, distance: 59.0
click at [373, 166] on img at bounding box center [440, 281] width 499 height 701
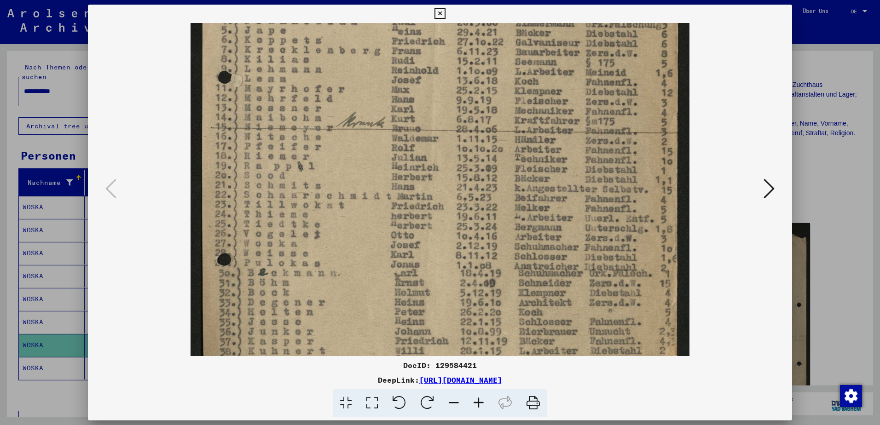
drag, startPoint x: 358, startPoint y: 279, endPoint x: 356, endPoint y: 207, distance: 72.7
click at [356, 206] on img at bounding box center [440, 177] width 499 height 701
drag, startPoint x: 337, startPoint y: 279, endPoint x: 336, endPoint y: 209, distance: 70.0
click at [337, 209] on img at bounding box center [440, 177] width 499 height 701
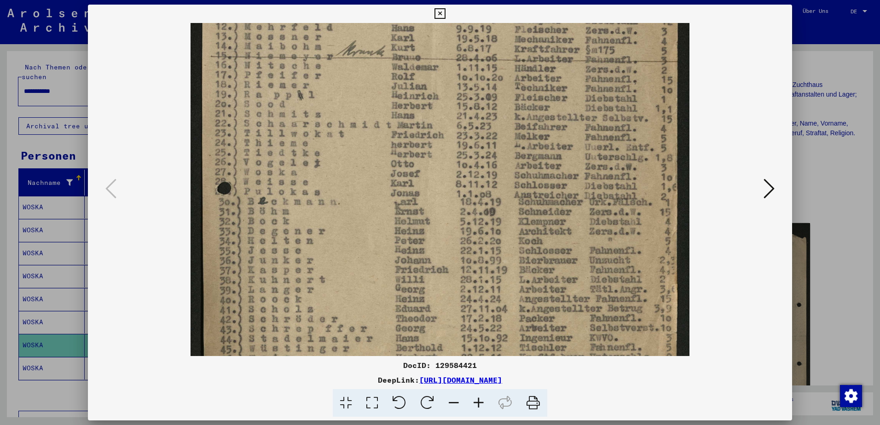
drag, startPoint x: 326, startPoint y: 263, endPoint x: 331, endPoint y: 200, distance: 63.3
click at [331, 201] on img at bounding box center [440, 106] width 499 height 701
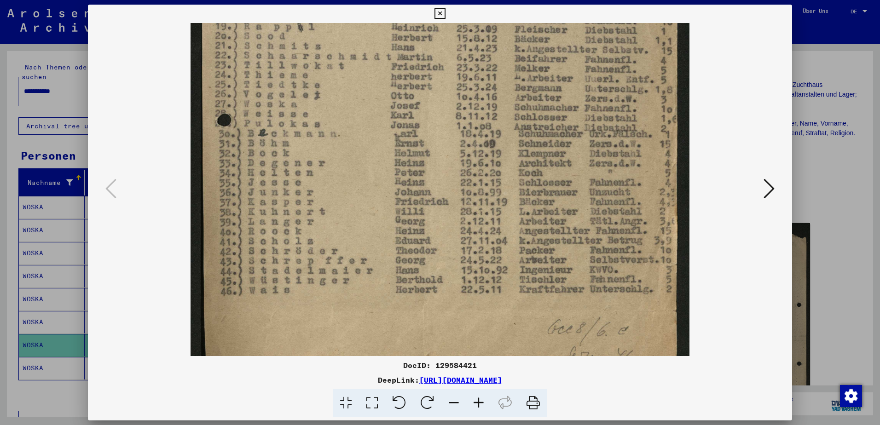
scroll to position [368, 0]
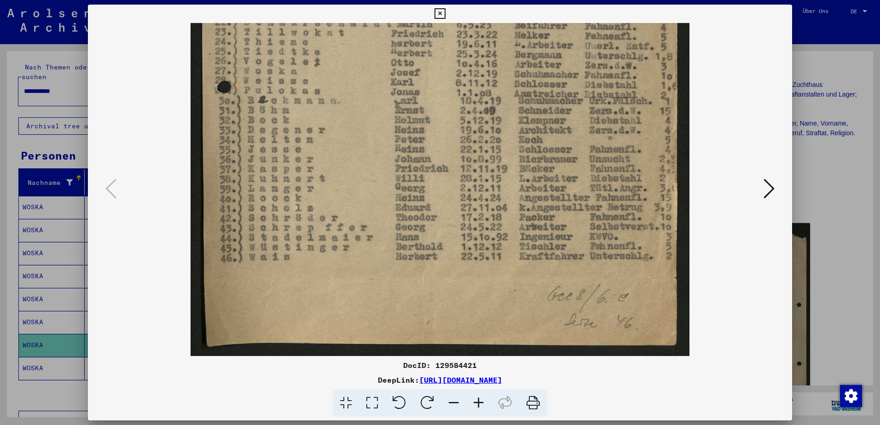
drag, startPoint x: 325, startPoint y: 273, endPoint x: 324, endPoint y: 241, distance: 32.3
click at [324, 241] on img at bounding box center [440, 5] width 499 height 701
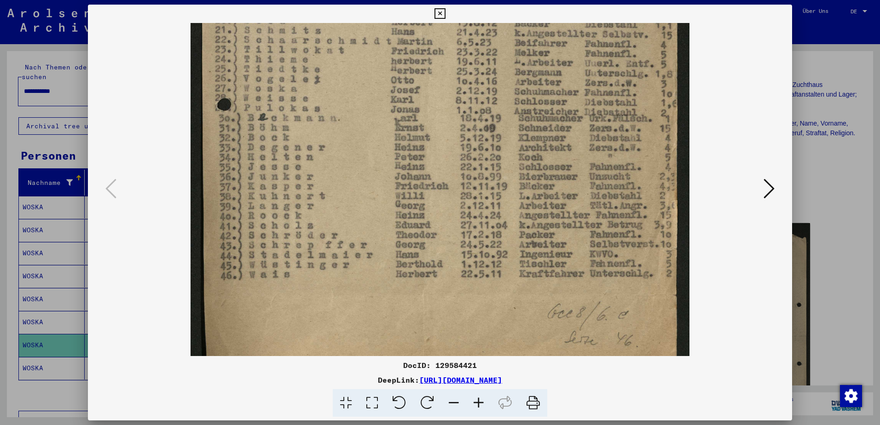
drag, startPoint x: 260, startPoint y: 218, endPoint x: 260, endPoint y: 235, distance: 17.5
click at [260, 235] on img at bounding box center [440, 22] width 499 height 701
click at [249, 214] on img at bounding box center [440, 22] width 499 height 701
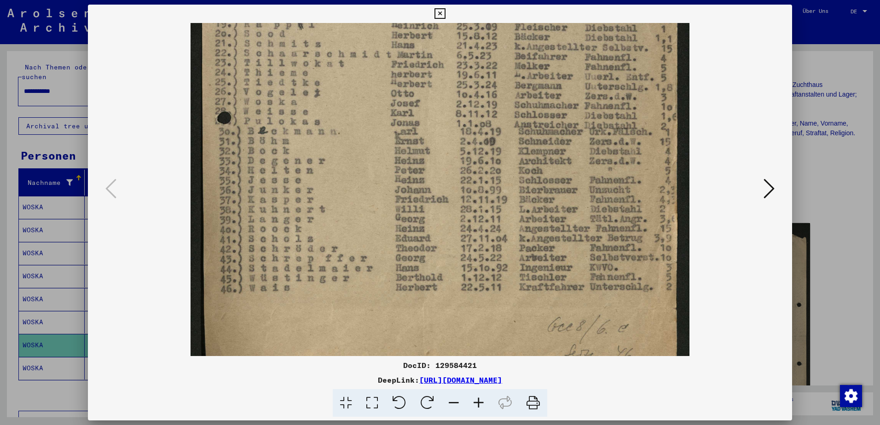
drag, startPoint x: 250, startPoint y: 187, endPoint x: 252, endPoint y: 196, distance: 8.9
click at [252, 196] on img at bounding box center [440, 36] width 499 height 701
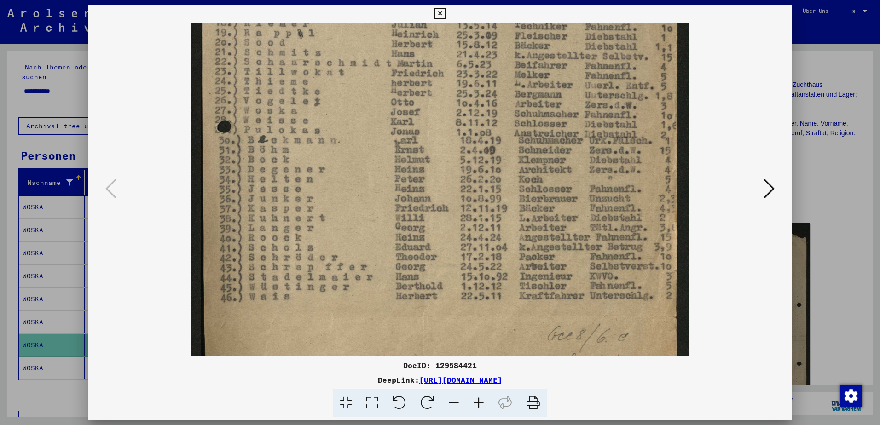
drag, startPoint x: 254, startPoint y: 190, endPoint x: 254, endPoint y: 198, distance: 8.3
click at [254, 198] on img at bounding box center [440, 44] width 499 height 701
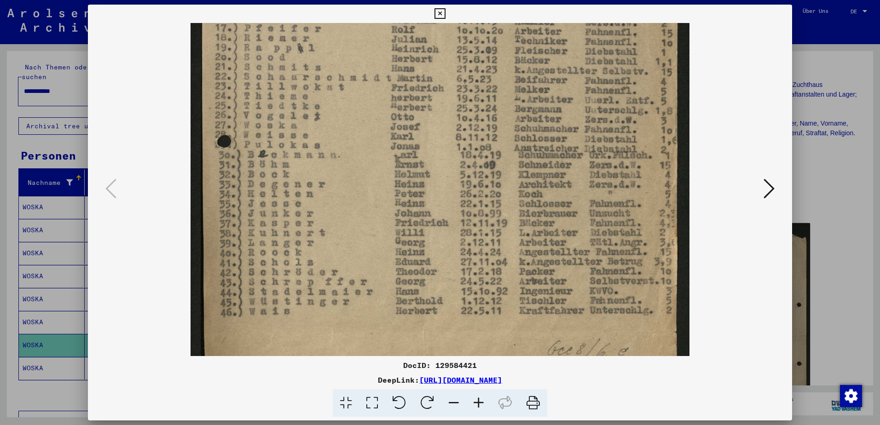
scroll to position [300, 0]
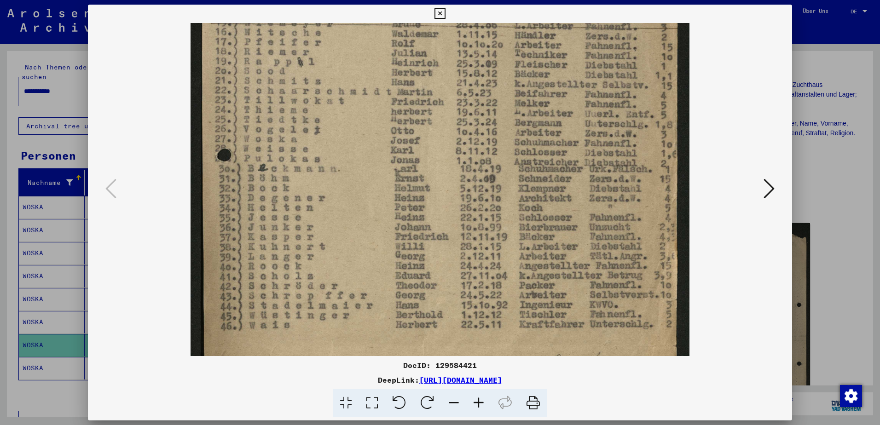
drag, startPoint x: 256, startPoint y: 170, endPoint x: 257, endPoint y: 162, distance: 8.3
click at [257, 184] on img at bounding box center [440, 73] width 499 height 701
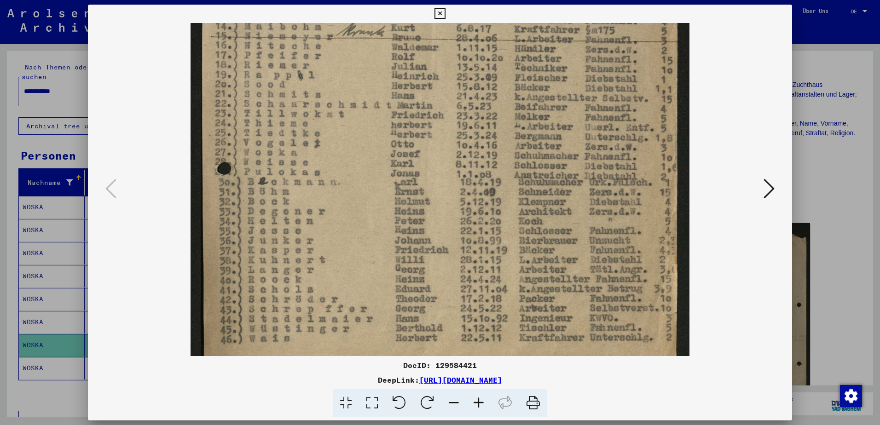
drag, startPoint x: 576, startPoint y: 144, endPoint x: 509, endPoint y: 155, distance: 68.2
click at [504, 159] on img at bounding box center [440, 86] width 499 height 701
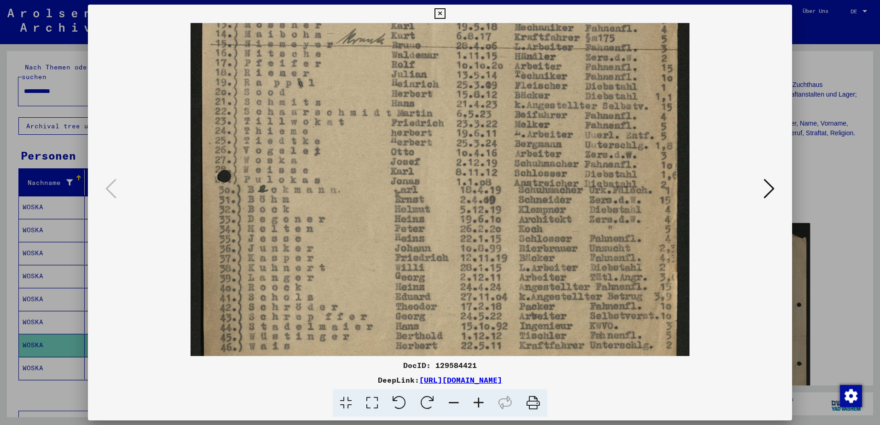
drag, startPoint x: 642, startPoint y: 156, endPoint x: 602, endPoint y: 162, distance: 39.6
click at [602, 162] on img at bounding box center [440, 94] width 499 height 701
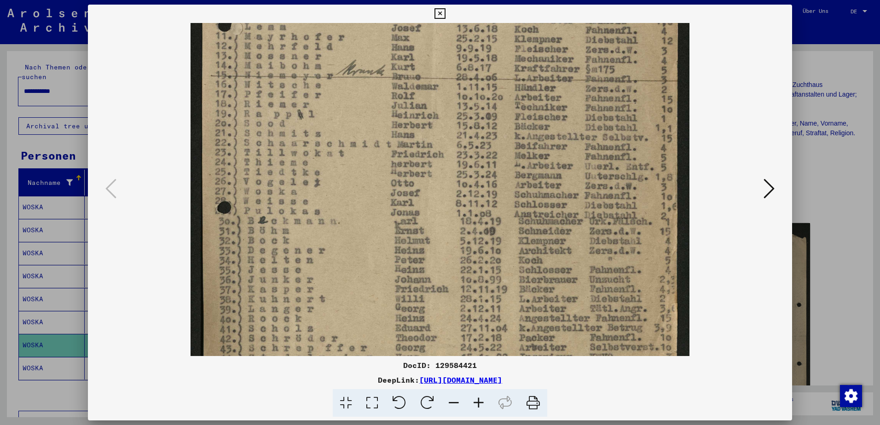
drag, startPoint x: 624, startPoint y: 144, endPoint x: 630, endPoint y: 151, distance: 9.4
click at [630, 186] on img at bounding box center [440, 125] width 499 height 701
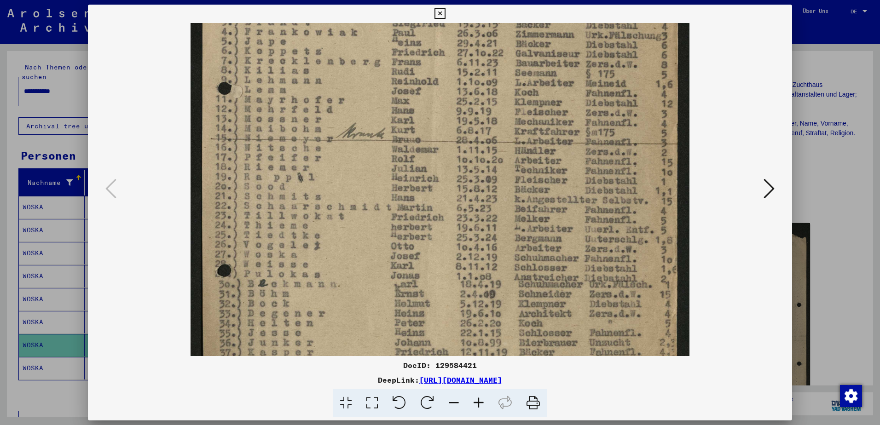
drag, startPoint x: 632, startPoint y: 168, endPoint x: 636, endPoint y: 194, distance: 26.4
click at [636, 194] on img at bounding box center [440, 188] width 499 height 701
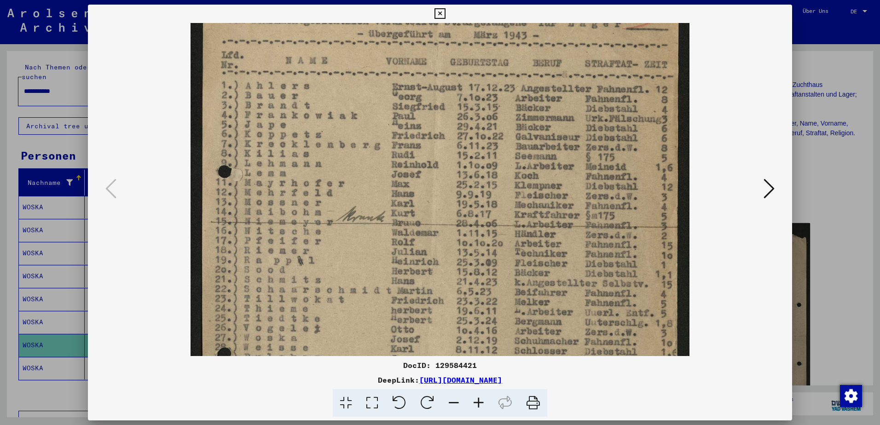
drag, startPoint x: 641, startPoint y: 134, endPoint x: 648, endPoint y: 199, distance: 65.4
click at [648, 202] on img at bounding box center [440, 272] width 499 height 701
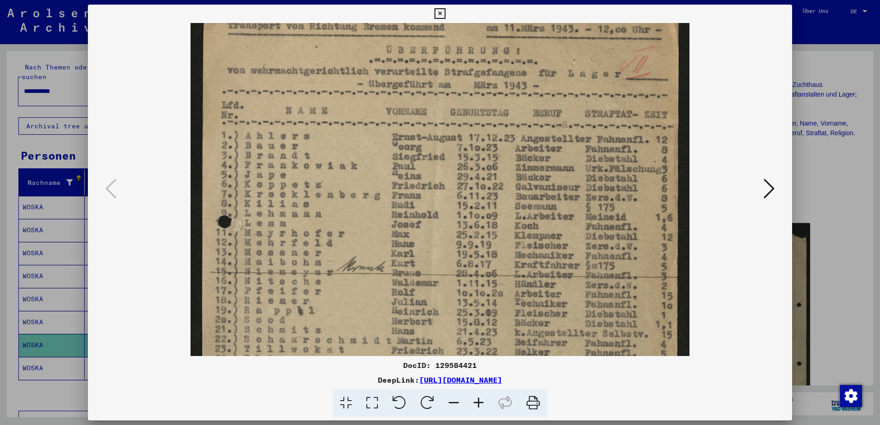
click at [647, 173] on img at bounding box center [440, 322] width 499 height 701
click at [439, 13] on icon at bounding box center [439, 13] width 11 height 11
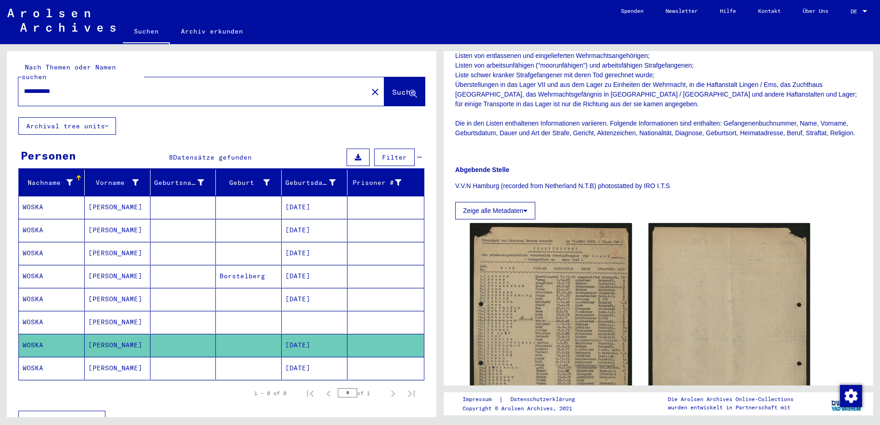
click at [368, 362] on mat-cell at bounding box center [385, 368] width 76 height 23
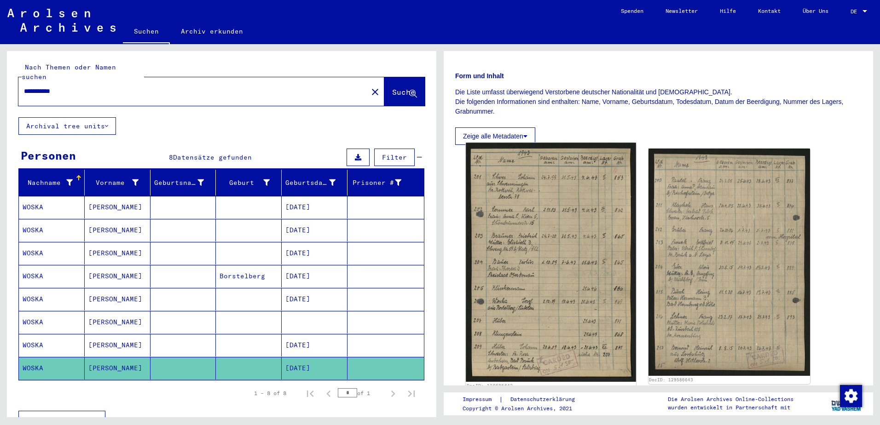
click at [539, 291] on img at bounding box center [551, 262] width 170 height 239
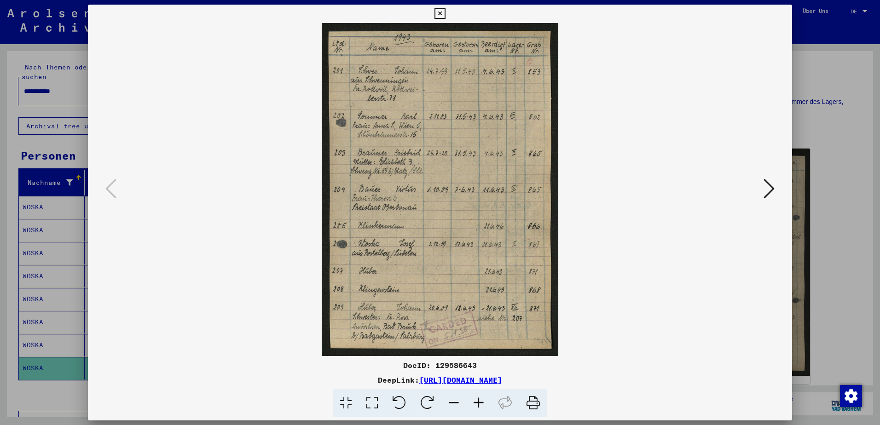
click at [439, 17] on icon at bounding box center [439, 13] width 11 height 11
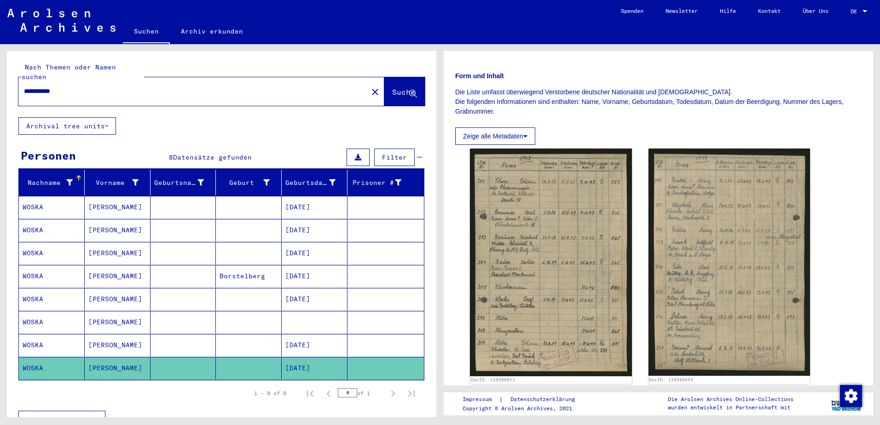
click at [292, 289] on mat-cell "[DATE]" at bounding box center [315, 299] width 66 height 23
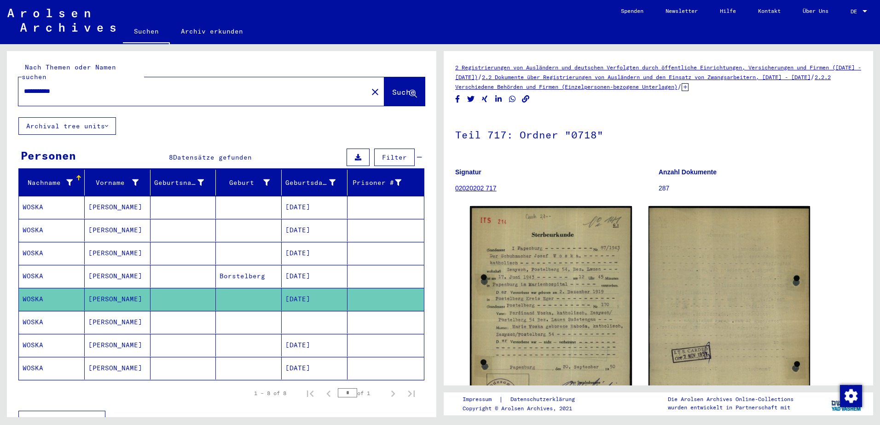
click at [301, 270] on mat-cell "[DATE]" at bounding box center [315, 276] width 66 height 23
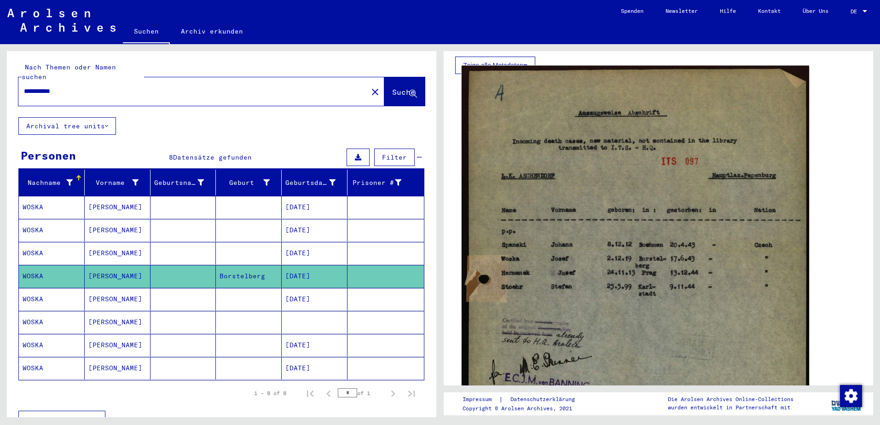
scroll to position [184, 0]
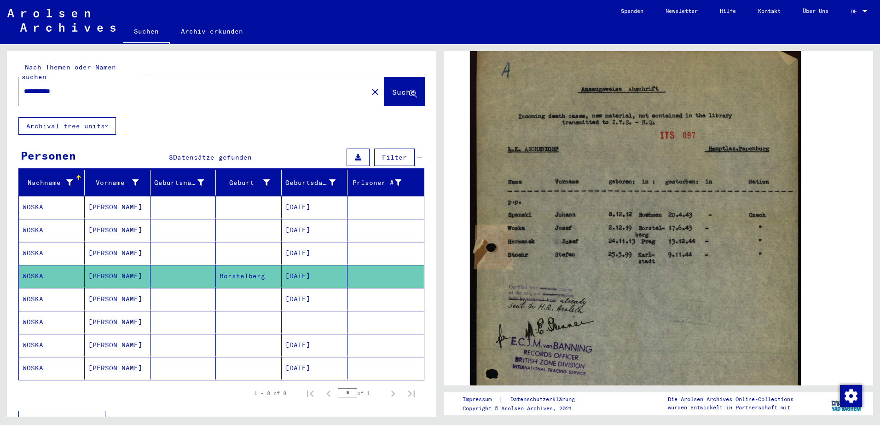
click at [310, 290] on mat-cell "[DATE]" at bounding box center [315, 299] width 66 height 23
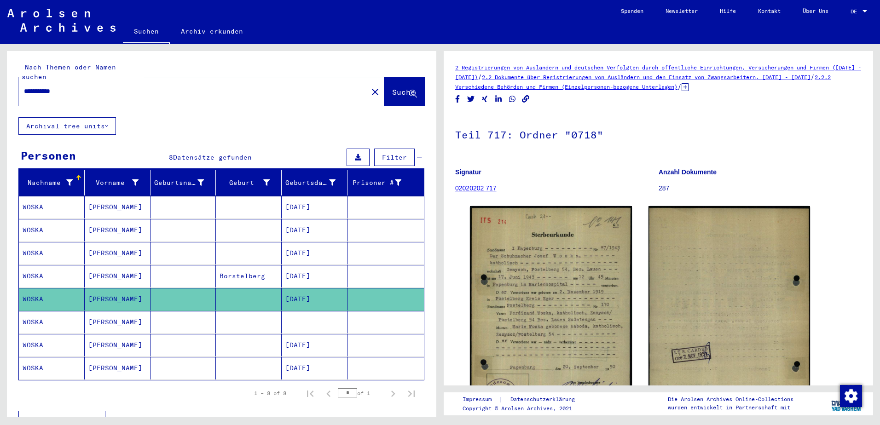
click at [314, 334] on mat-cell "[DATE]" at bounding box center [315, 345] width 66 height 23
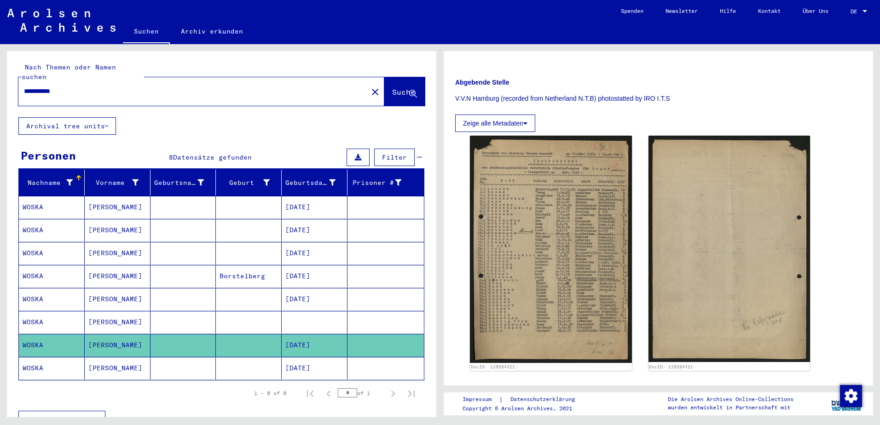
scroll to position [276, 0]
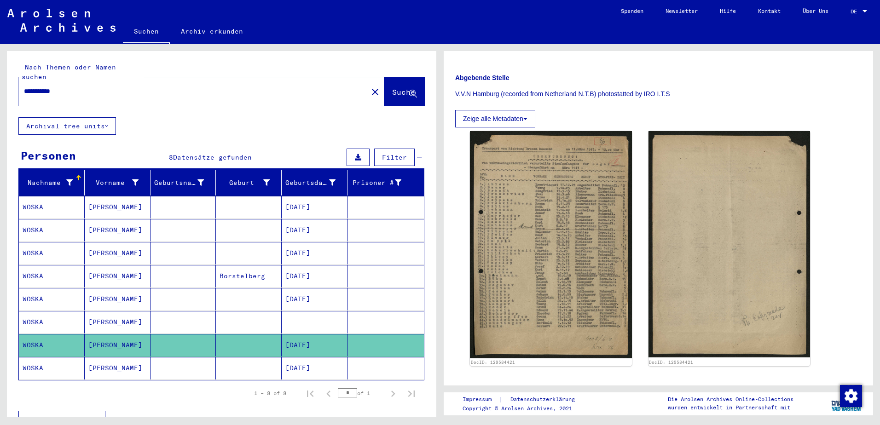
click at [128, 357] on mat-cell "[PERSON_NAME]" at bounding box center [118, 368] width 66 height 23
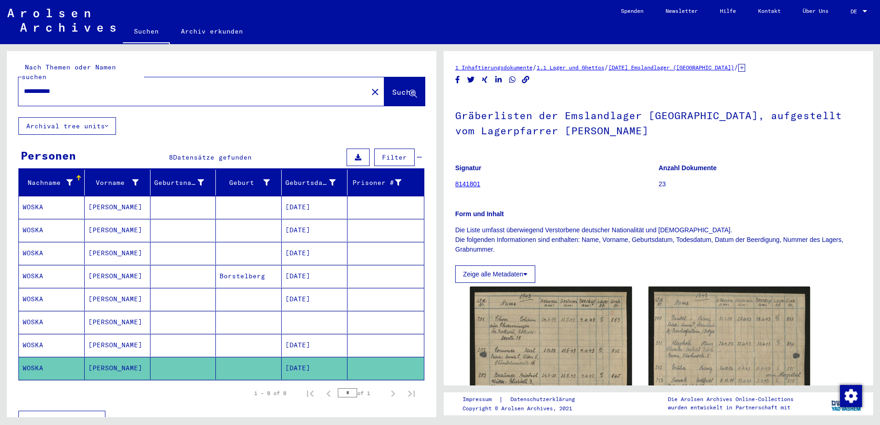
drag, startPoint x: 104, startPoint y: 82, endPoint x: -2, endPoint y: 96, distance: 106.3
click at [0, 96] on html "**********" at bounding box center [440, 212] width 880 height 425
type input "**********"
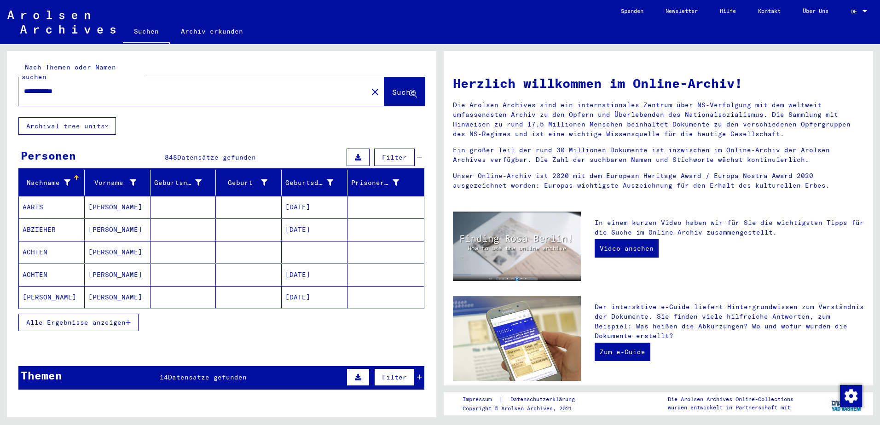
click at [84, 314] on button "Alle Ergebnisse anzeigen" at bounding box center [78, 322] width 120 height 17
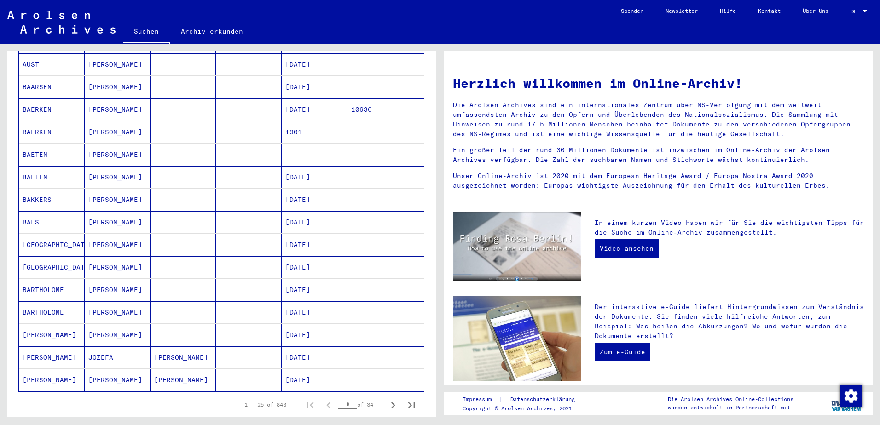
scroll to position [414, 0]
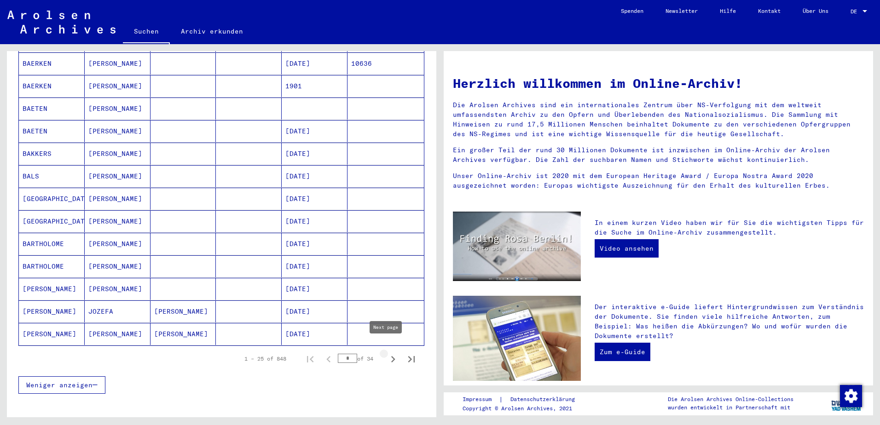
click at [387, 353] on icon "Next page" at bounding box center [393, 359] width 13 height 13
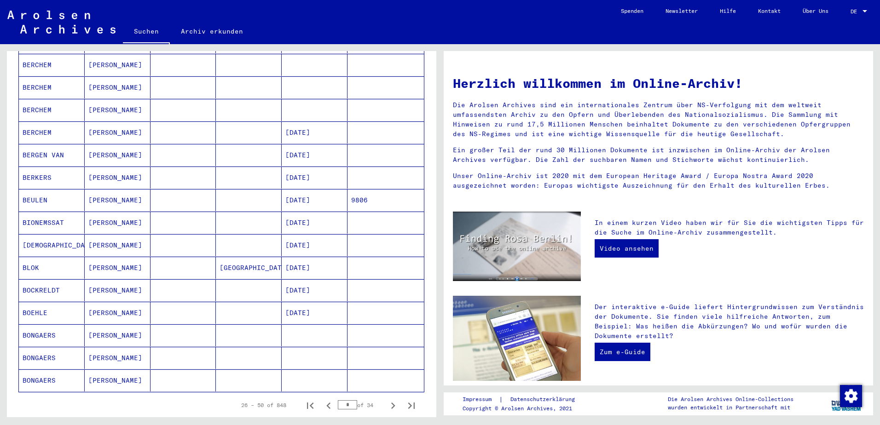
scroll to position [368, 0]
click at [387, 399] on icon "Next page" at bounding box center [393, 405] width 13 height 13
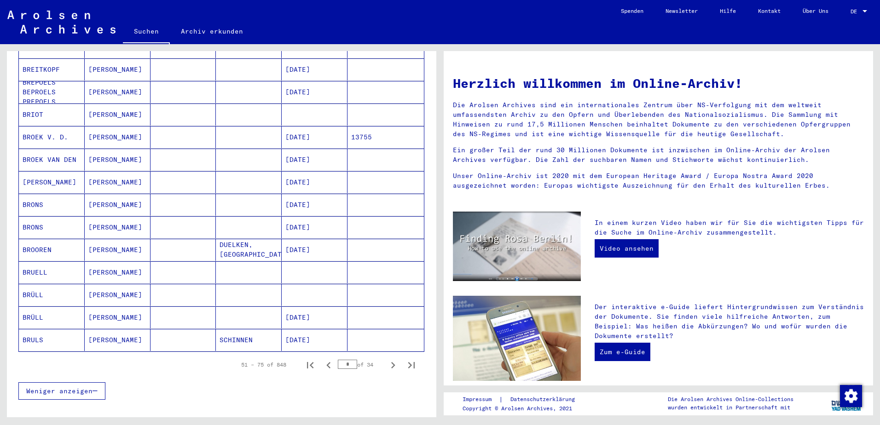
scroll to position [460, 0]
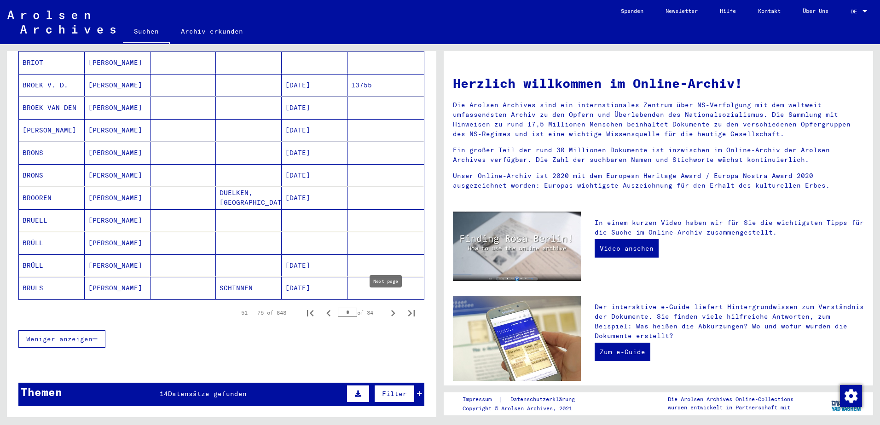
click at [387, 307] on icon "Next page" at bounding box center [393, 313] width 13 height 13
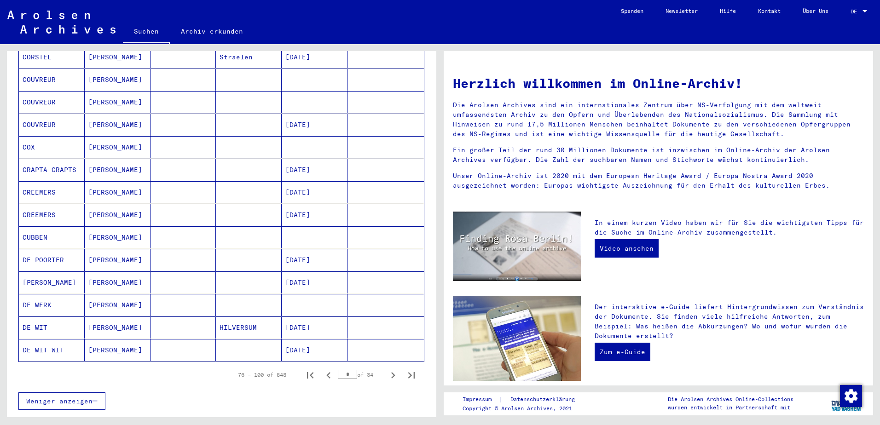
scroll to position [414, 0]
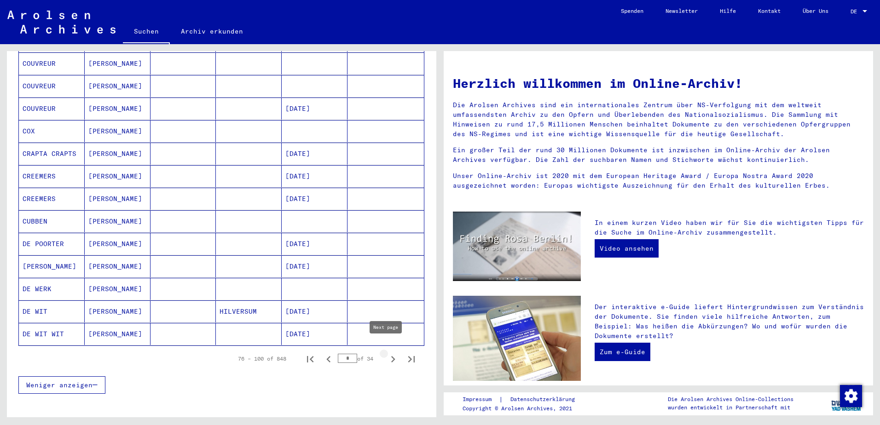
click at [387, 353] on icon "Next page" at bounding box center [393, 359] width 13 height 13
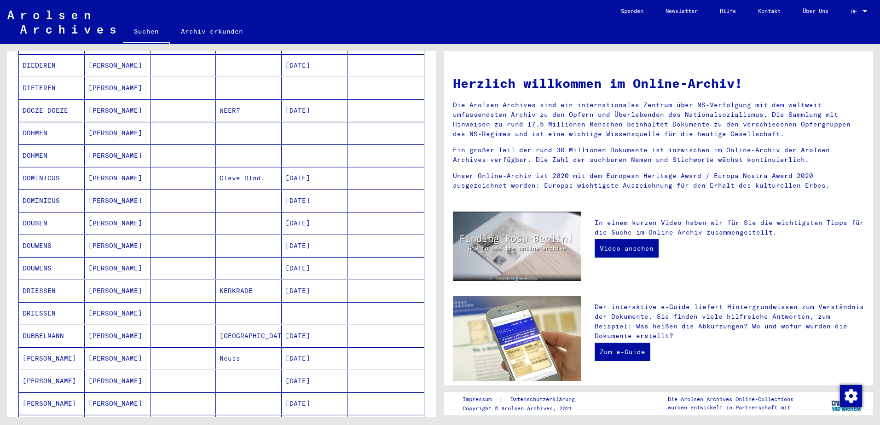
scroll to position [368, 0]
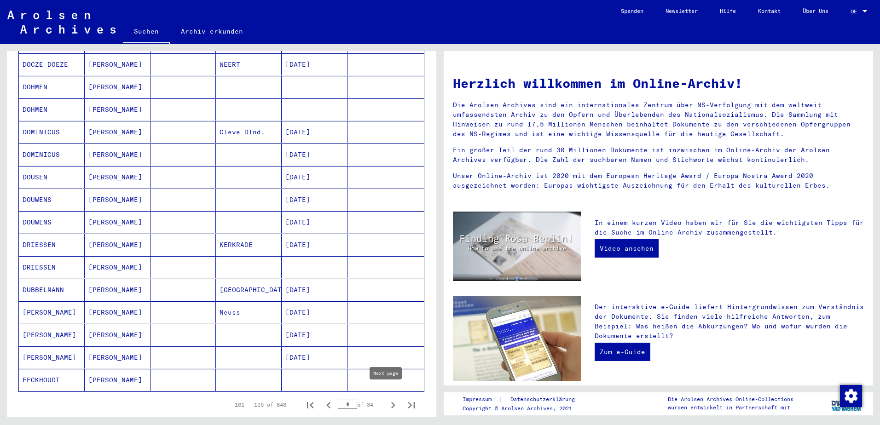
click at [388, 399] on icon "Next page" at bounding box center [393, 405] width 13 height 13
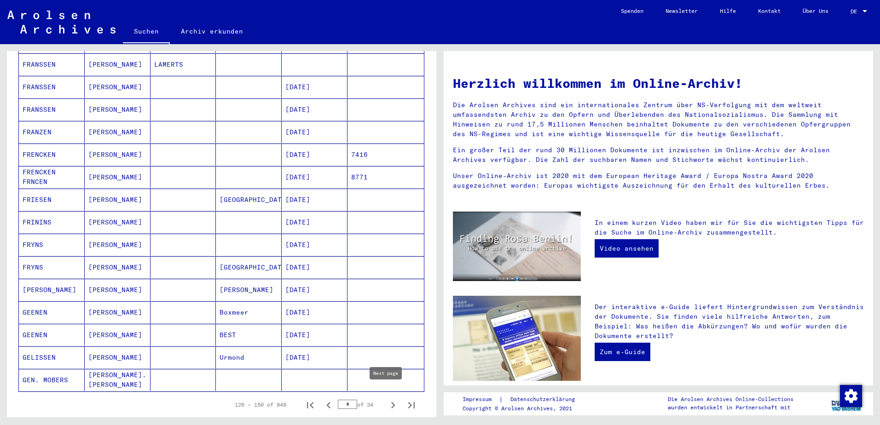
click at [387, 399] on icon "Next page" at bounding box center [393, 405] width 13 height 13
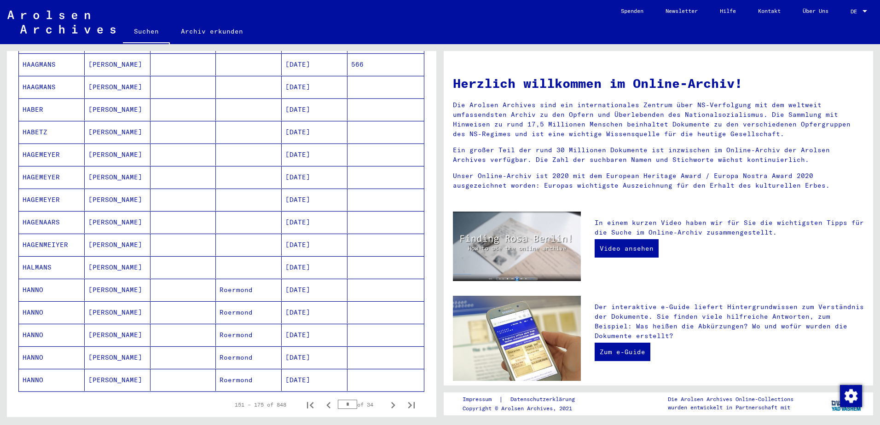
scroll to position [414, 0]
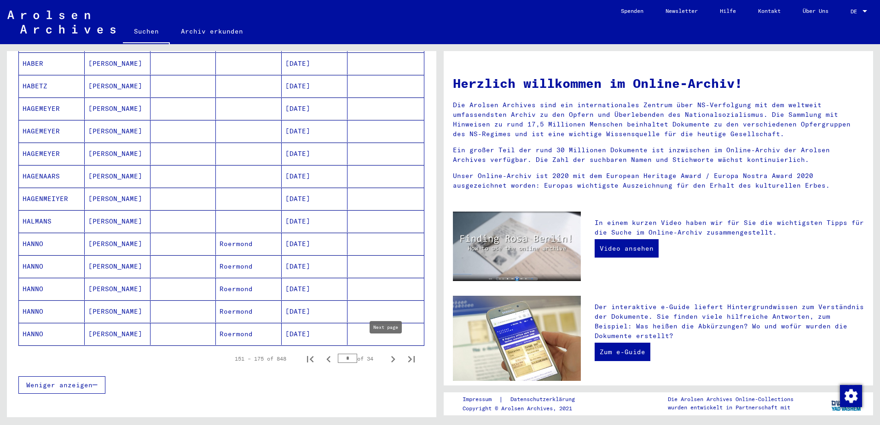
click at [387, 355] on icon "Next page" at bounding box center [393, 359] width 13 height 13
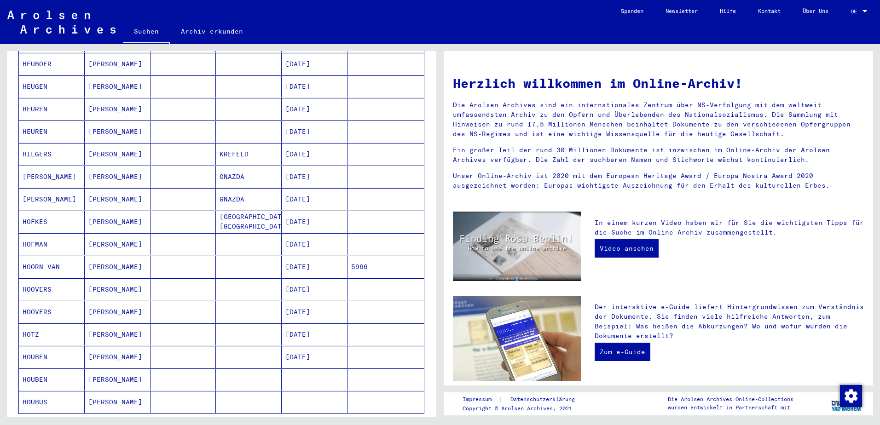
scroll to position [368, 0]
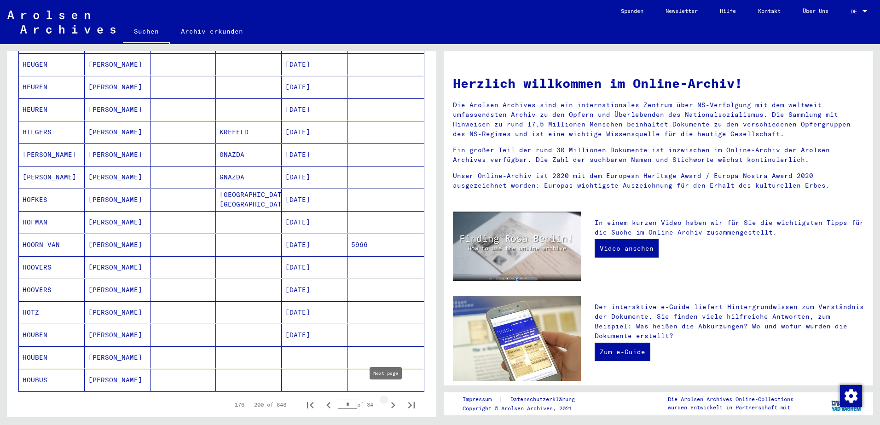
click at [387, 399] on icon "Next page" at bounding box center [393, 405] width 13 height 13
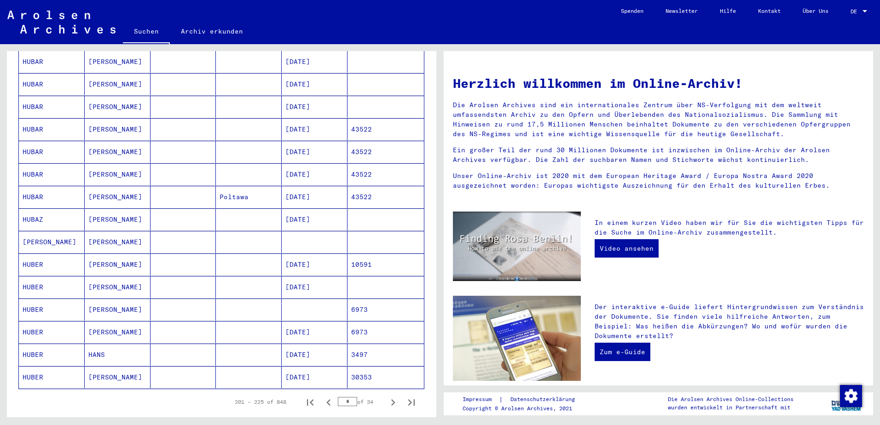
scroll to position [414, 0]
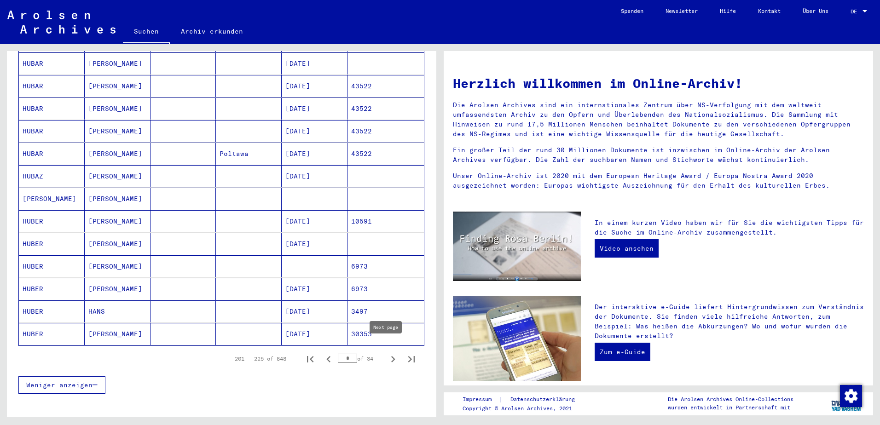
click at [387, 353] on icon "Next page" at bounding box center [393, 359] width 13 height 13
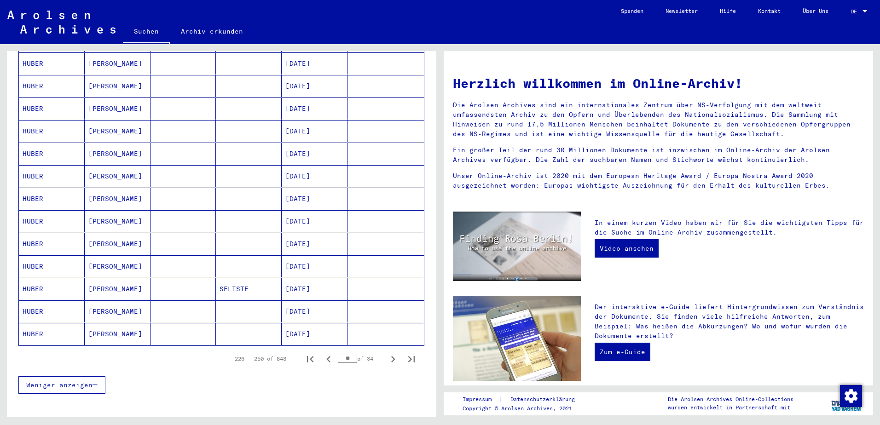
click at [387, 353] on icon "Next page" at bounding box center [393, 359] width 13 height 13
click at [390, 353] on icon "Next page" at bounding box center [393, 359] width 13 height 13
type input "**"
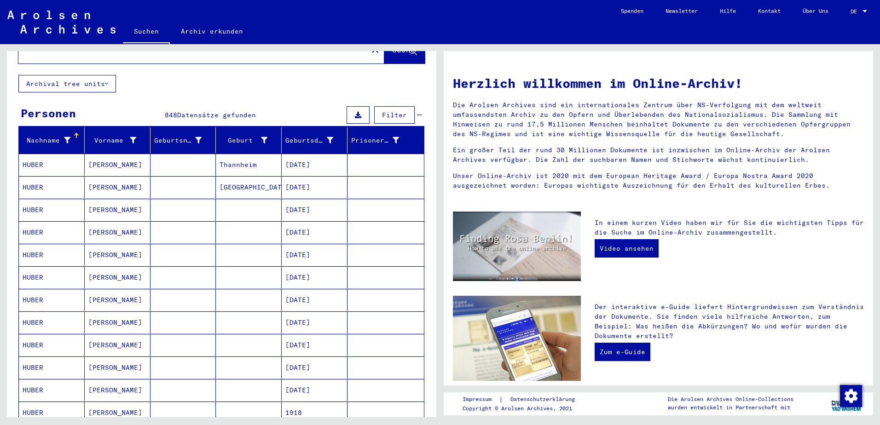
scroll to position [0, 0]
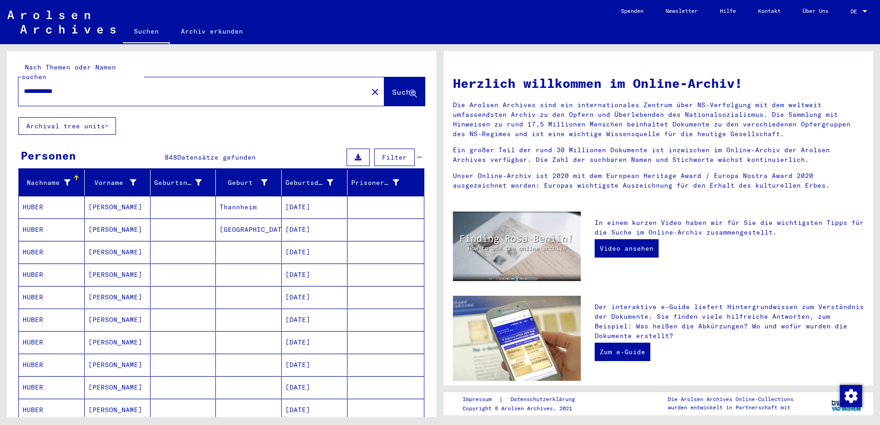
click at [138, 81] on div "**********" at bounding box center [187, 91] width 338 height 21
click at [141, 87] on input "**********" at bounding box center [190, 92] width 333 height 10
type input "**********"
click at [398, 87] on span "Suche" at bounding box center [403, 91] width 23 height 9
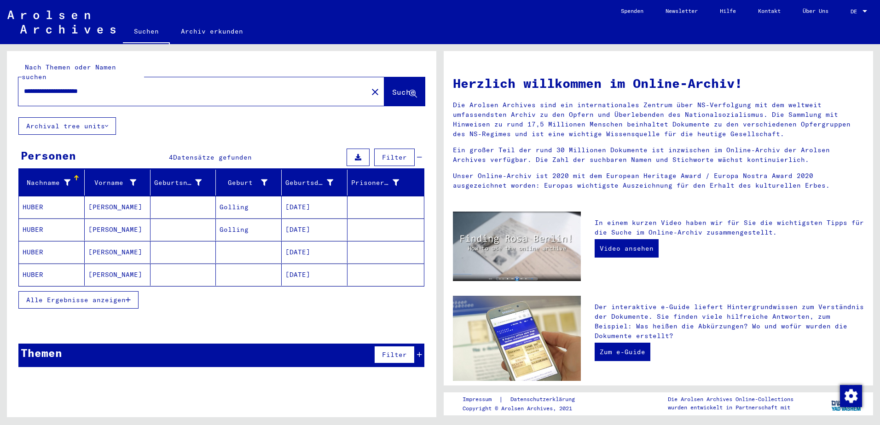
click at [123, 296] on span "Alle Ergebnisse anzeigen" at bounding box center [75, 300] width 99 height 8
